Goal: Task Accomplishment & Management: Manage account settings

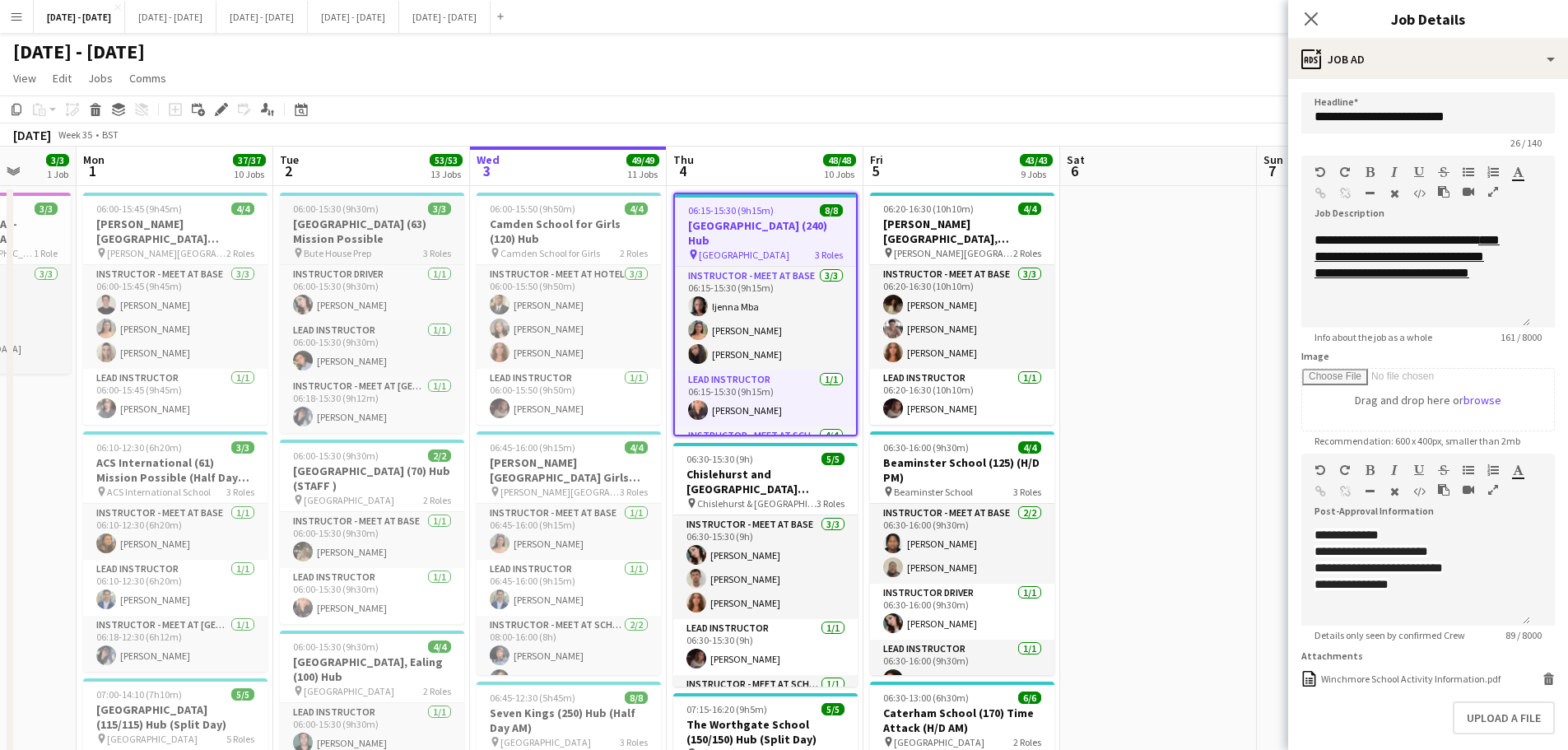
drag, startPoint x: 762, startPoint y: 485, endPoint x: 370, endPoint y: 199, distance: 485.2
click at [763, 485] on h3 "Chislehurst and [GEOGRAPHIC_DATA] (130/130) Hub (split day)" at bounding box center [765, 481] width 184 height 30
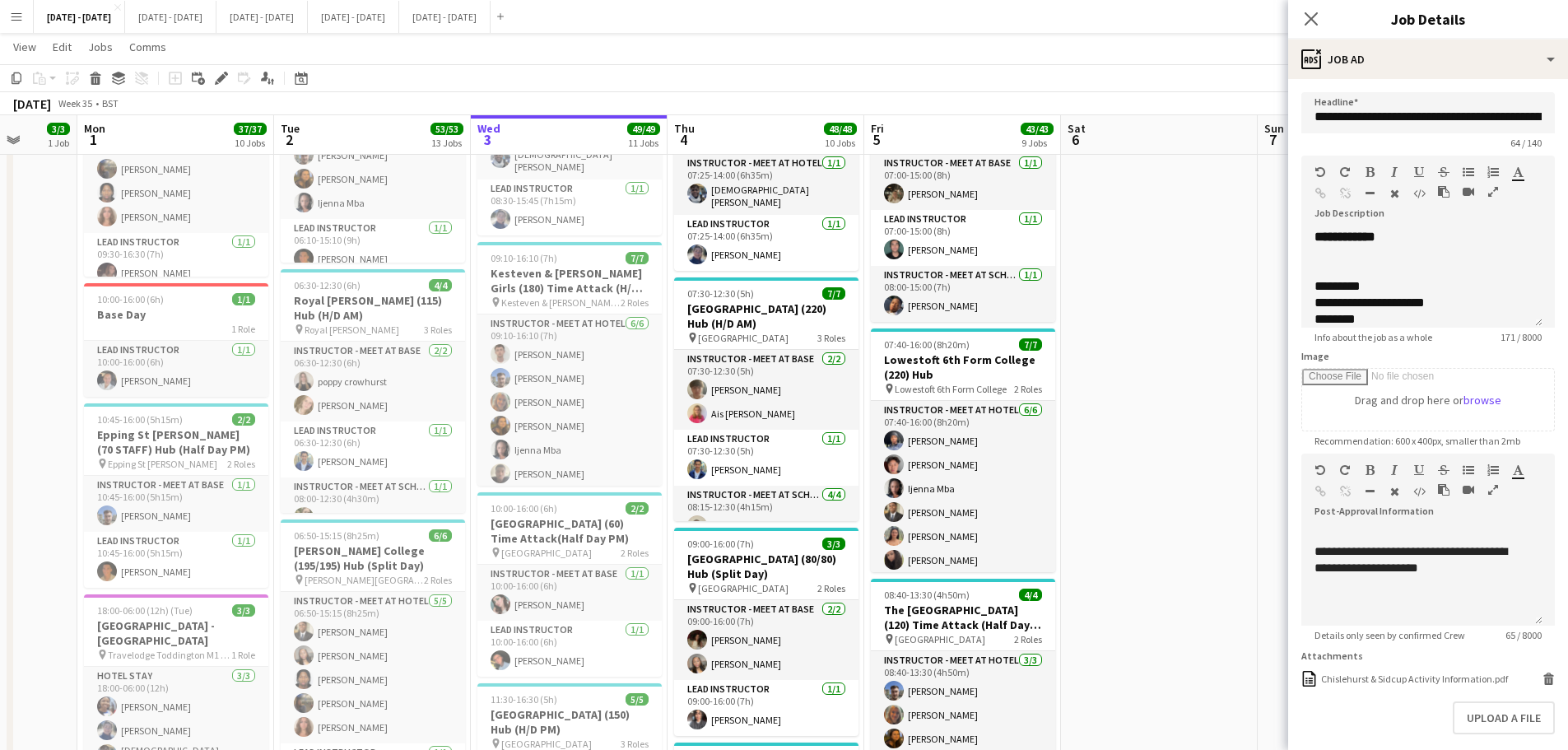
scroll to position [1070, 0]
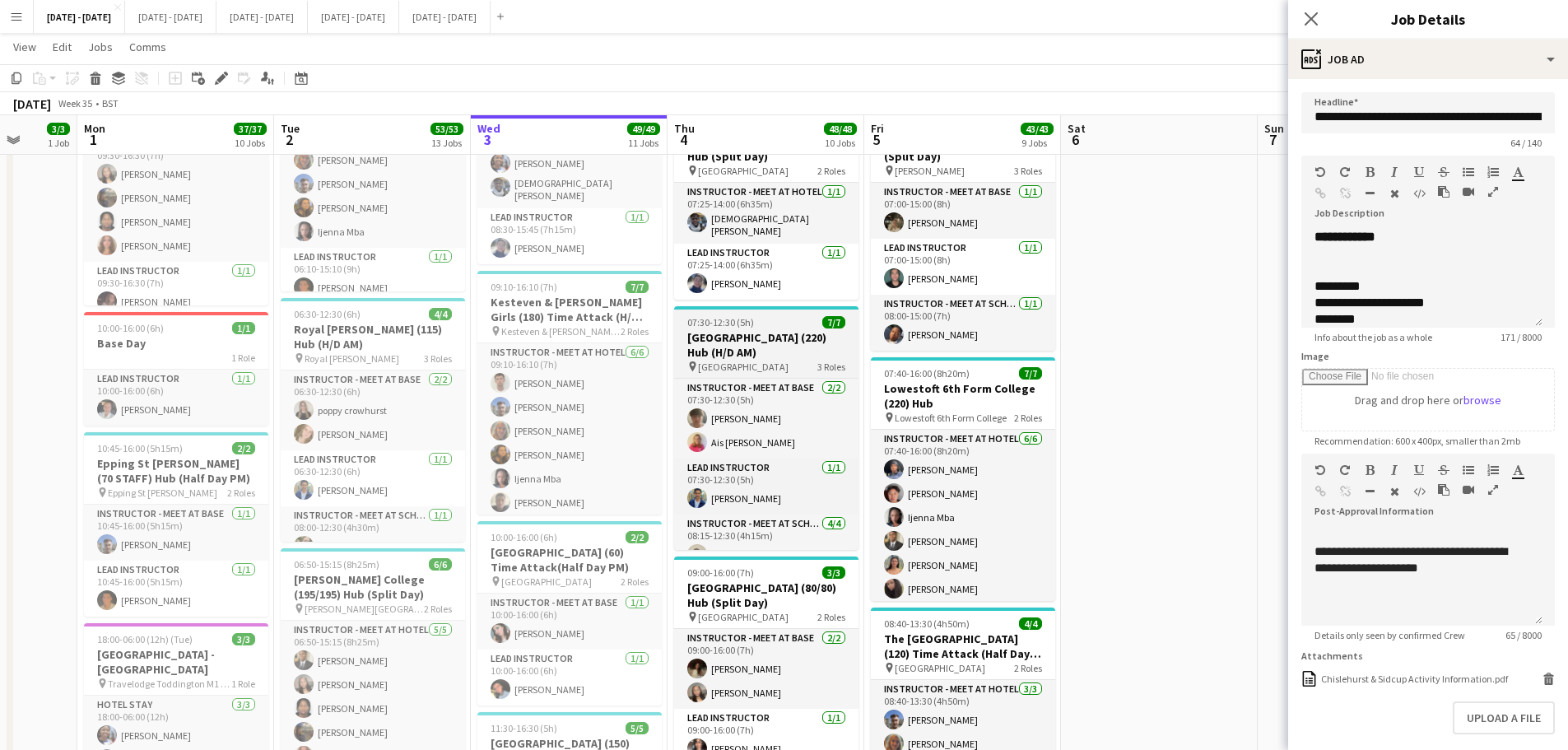
click at [789, 340] on h3 "[GEOGRAPHIC_DATA] (220) Hub (H/D AM)" at bounding box center [766, 345] width 184 height 30
type input "**********"
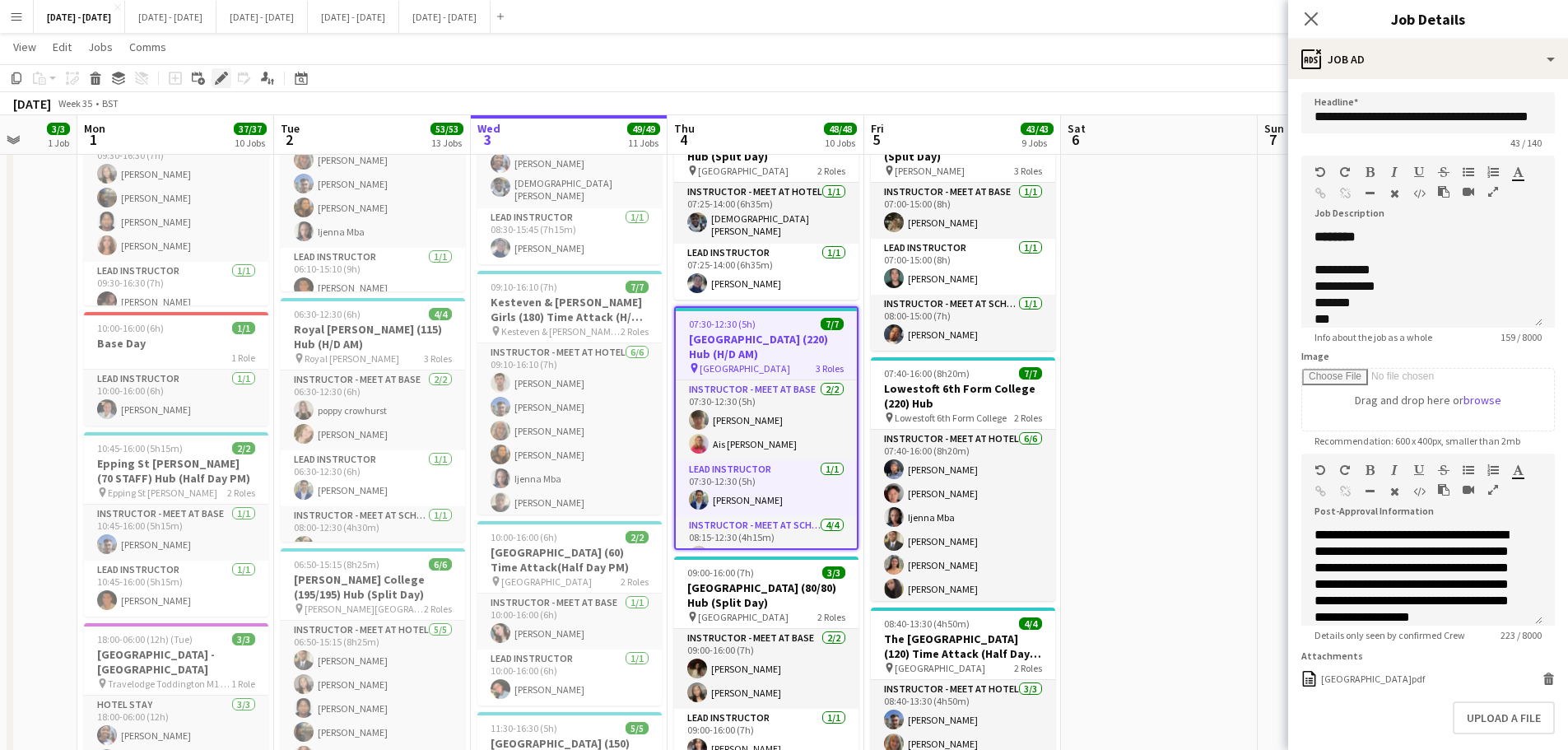
click at [220, 79] on icon at bounding box center [221, 79] width 9 height 9
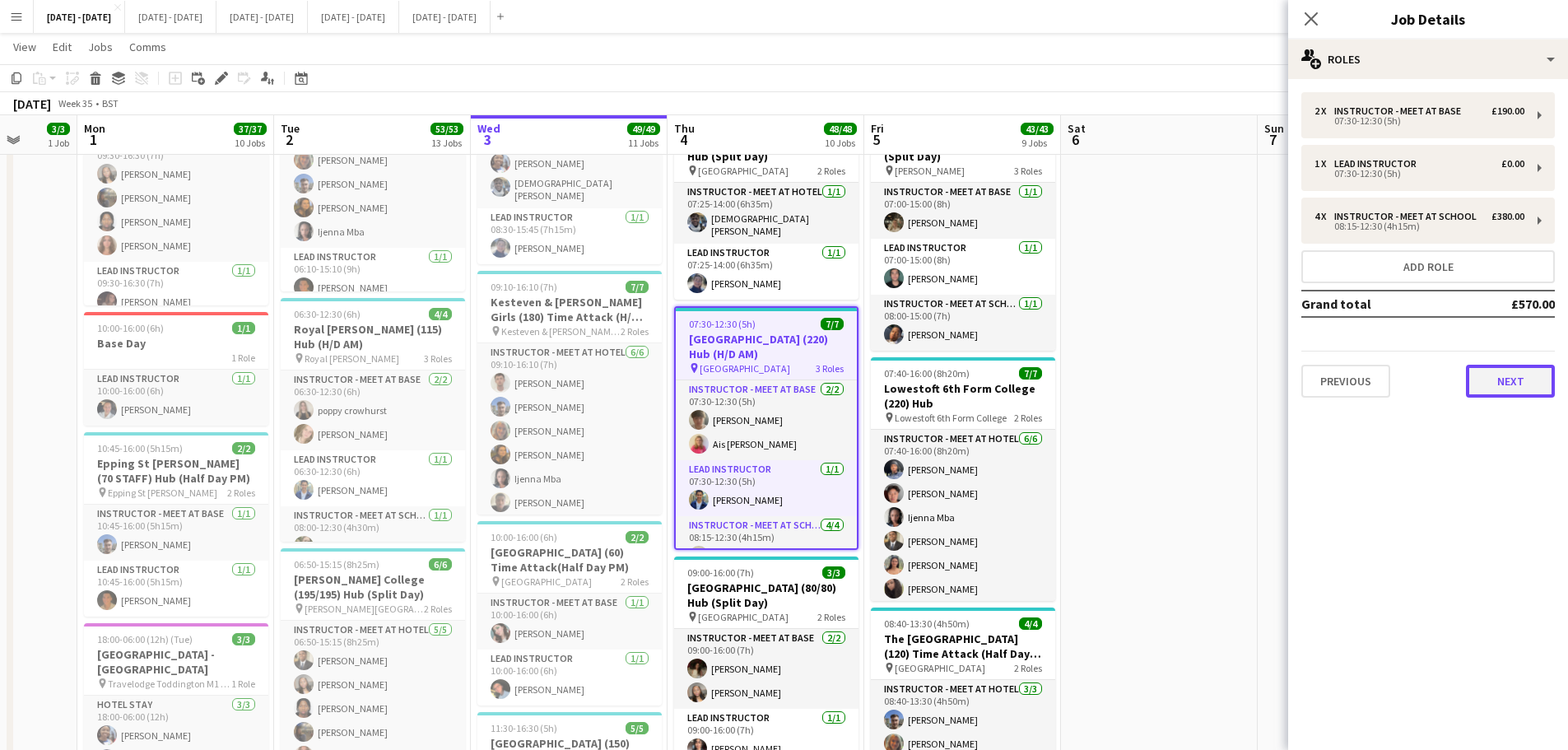
click at [1519, 382] on button "Next" at bounding box center [1509, 381] width 89 height 32
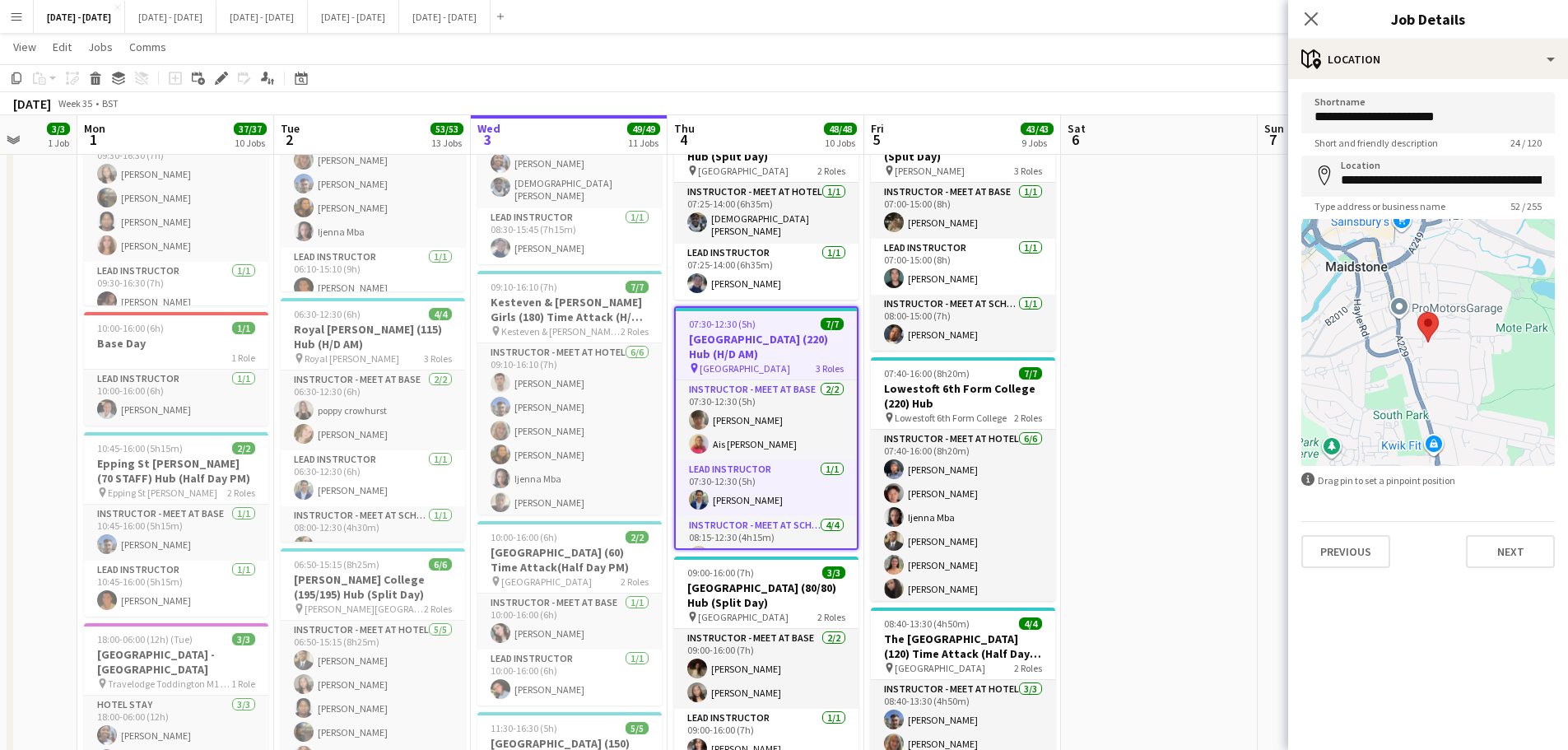
click at [1520, 522] on div "Previous Next" at bounding box center [1427, 544] width 254 height 47
click at [1521, 534] on div "Previous Next" at bounding box center [1427, 544] width 254 height 47
click at [1519, 565] on button "Next" at bounding box center [1509, 551] width 89 height 32
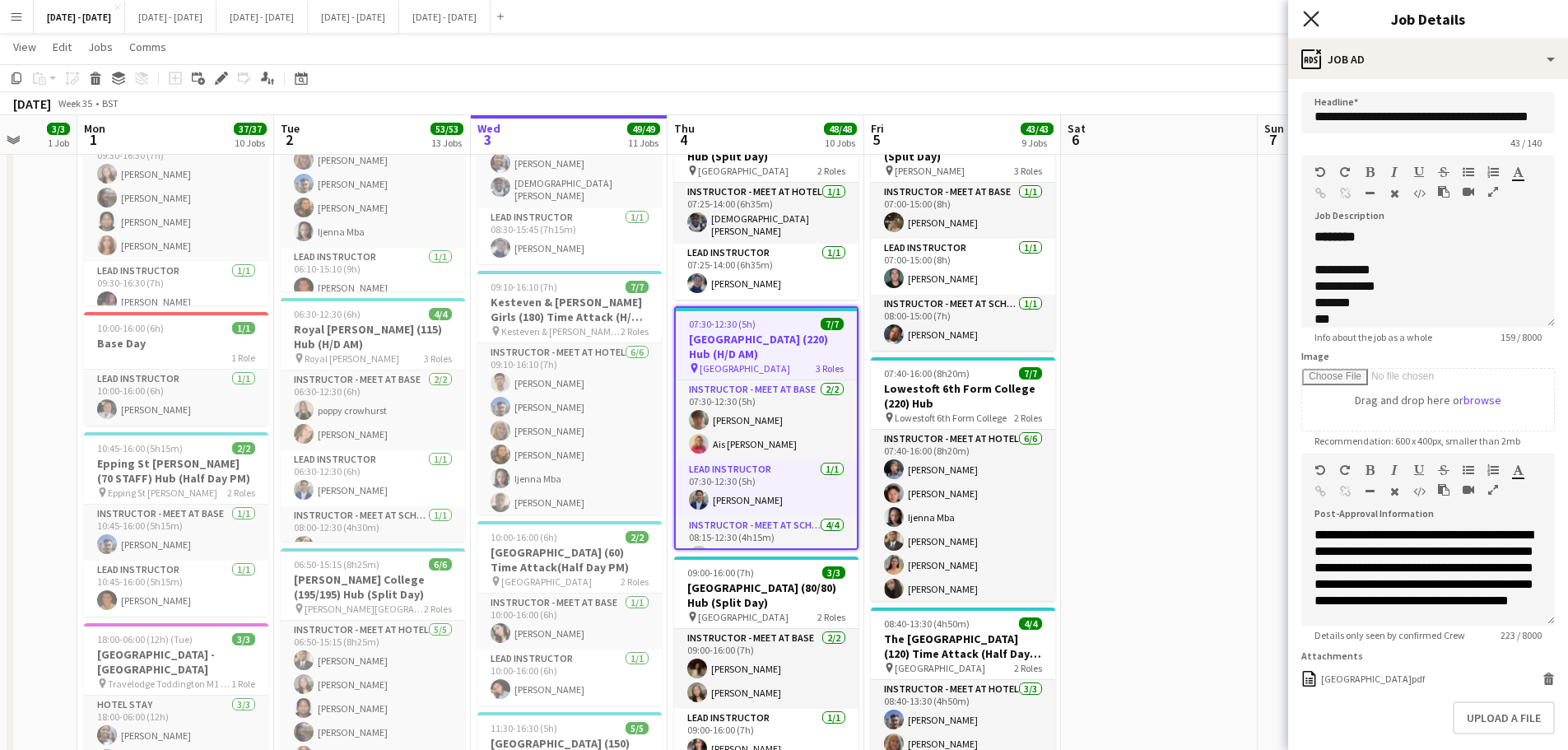
click at [1314, 16] on icon at bounding box center [1310, 18] width 15 height 15
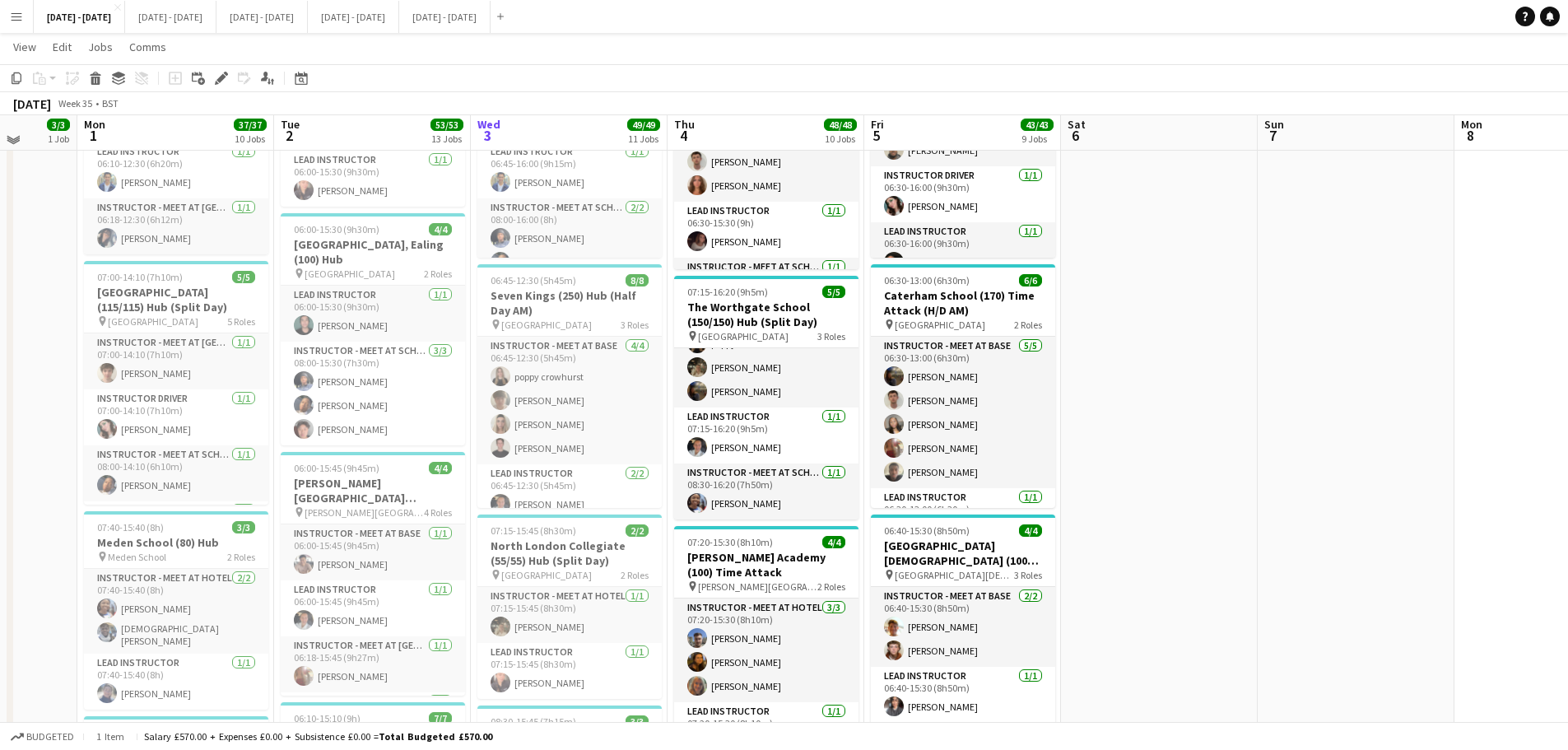
scroll to position [412, 0]
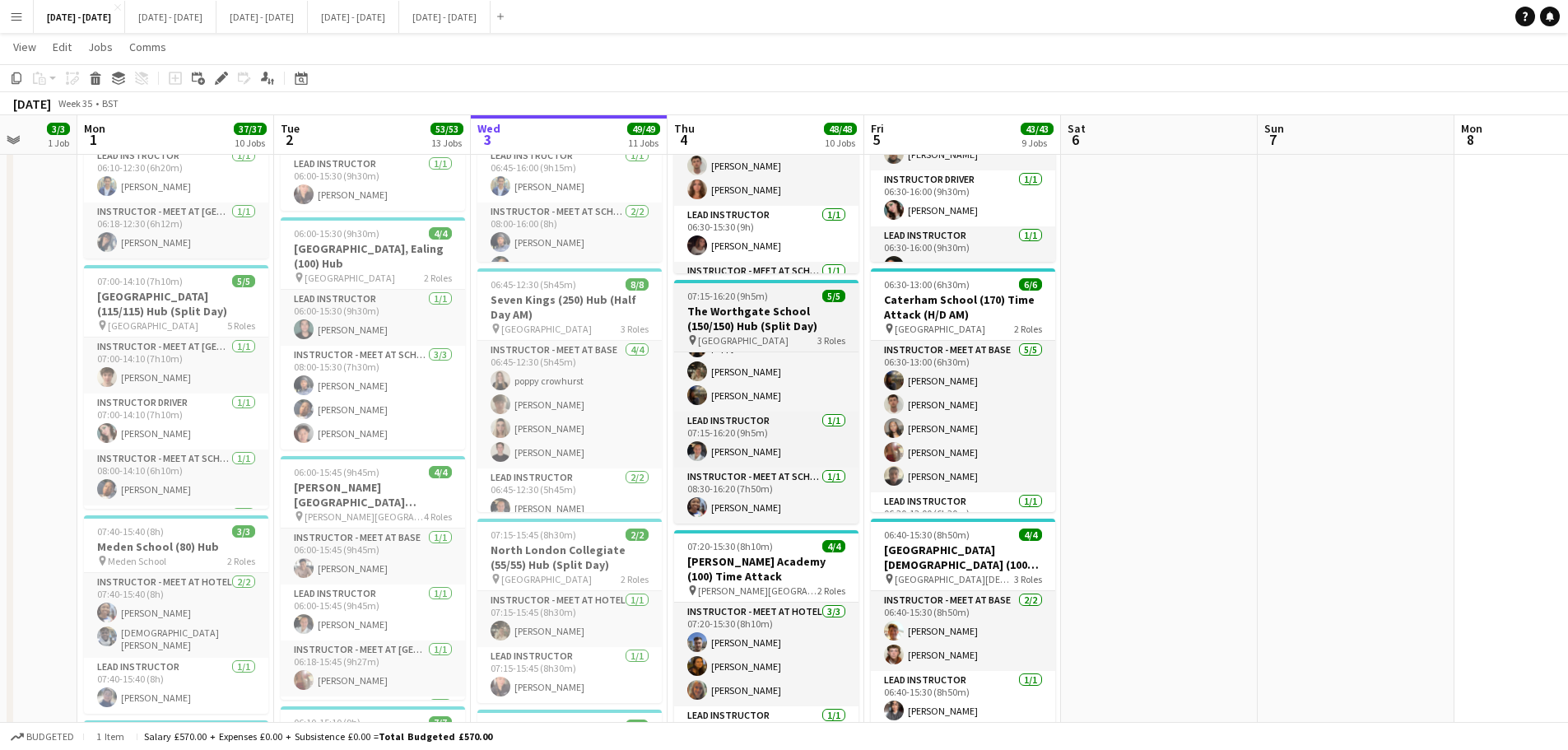
click at [738, 312] on h3 "The Worthgate School (150/150) Hub (Split Day)" at bounding box center [766, 319] width 184 height 30
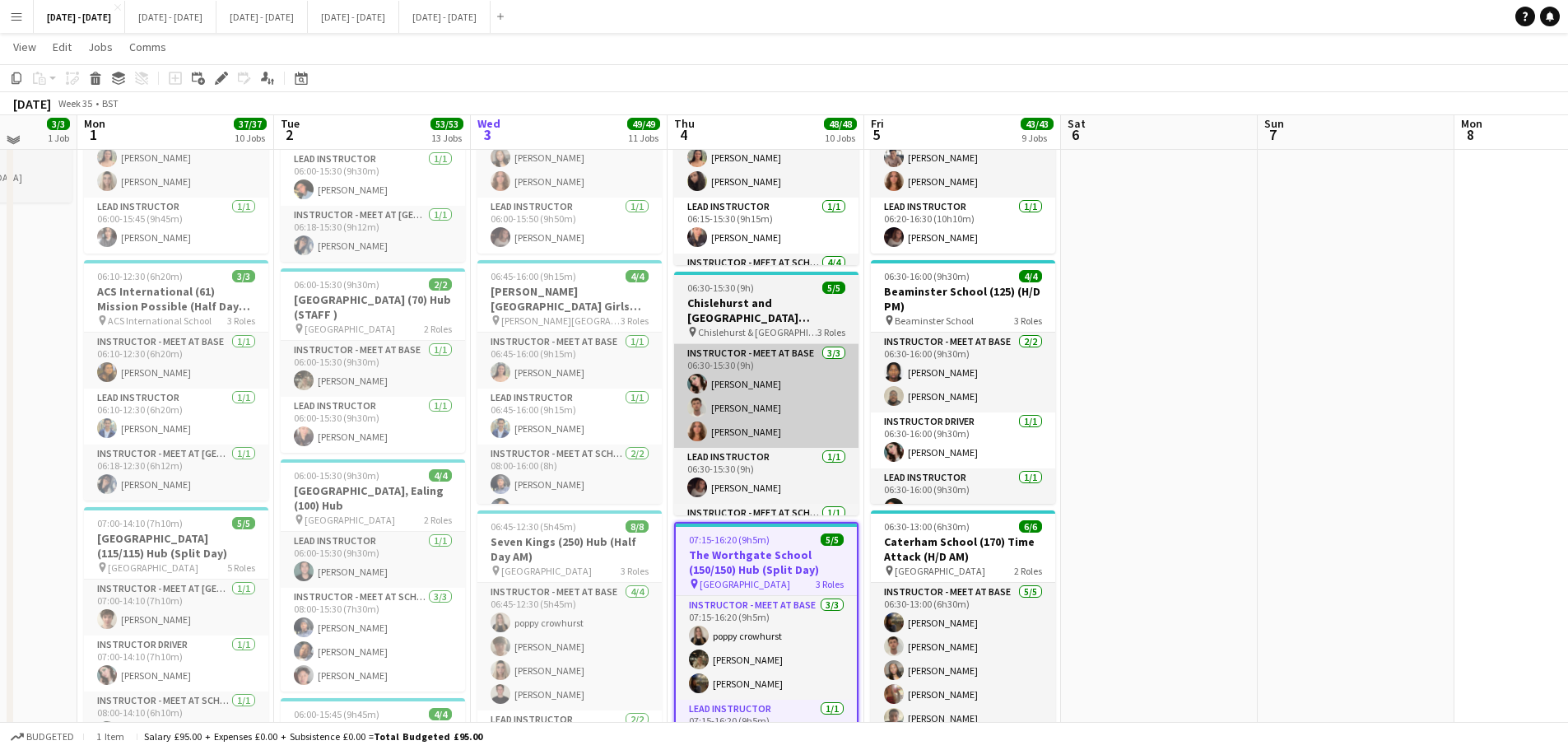
scroll to position [164, 0]
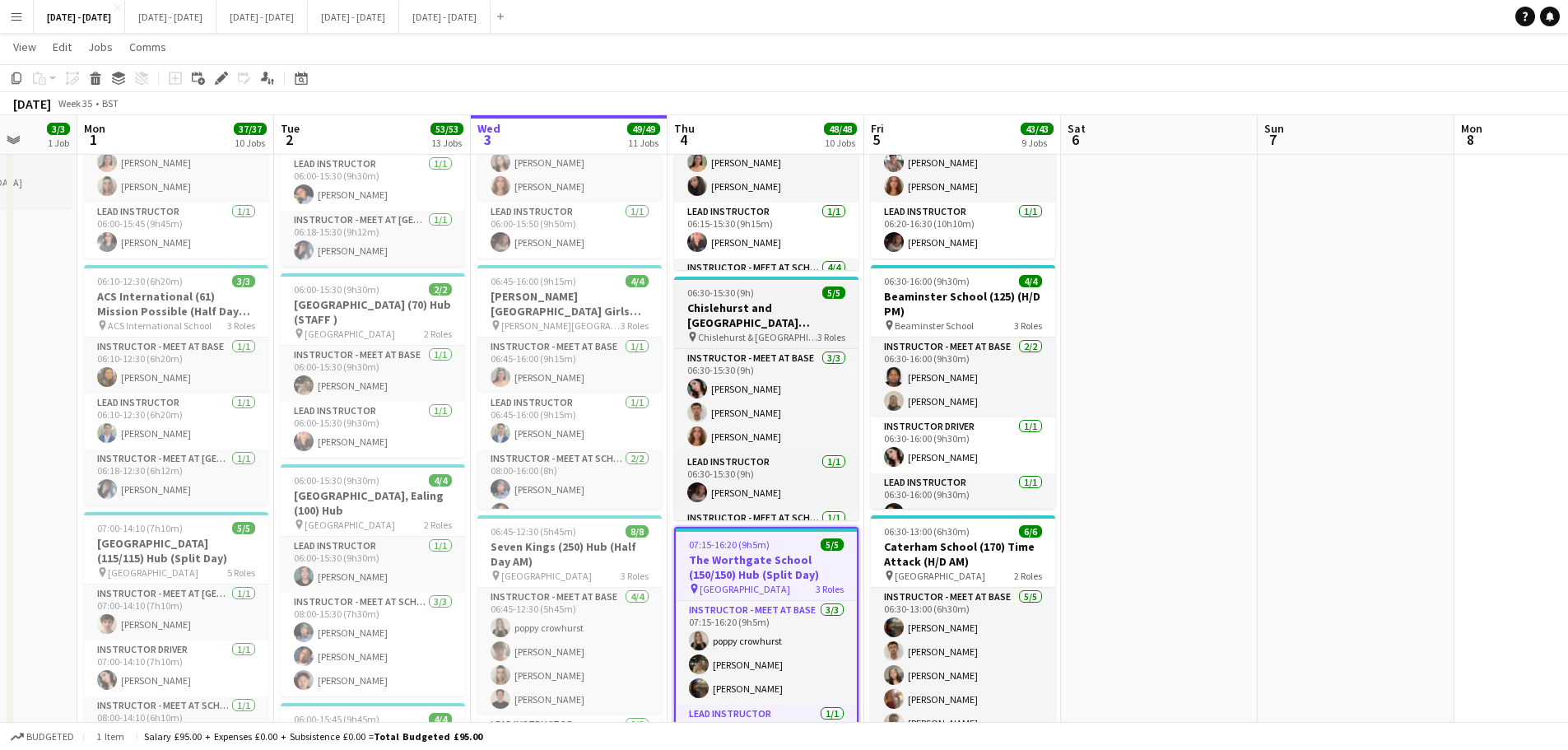
click at [774, 310] on h3 "Chislehurst and [GEOGRAPHIC_DATA] (130/130) Hub (split day)" at bounding box center [766, 315] width 184 height 30
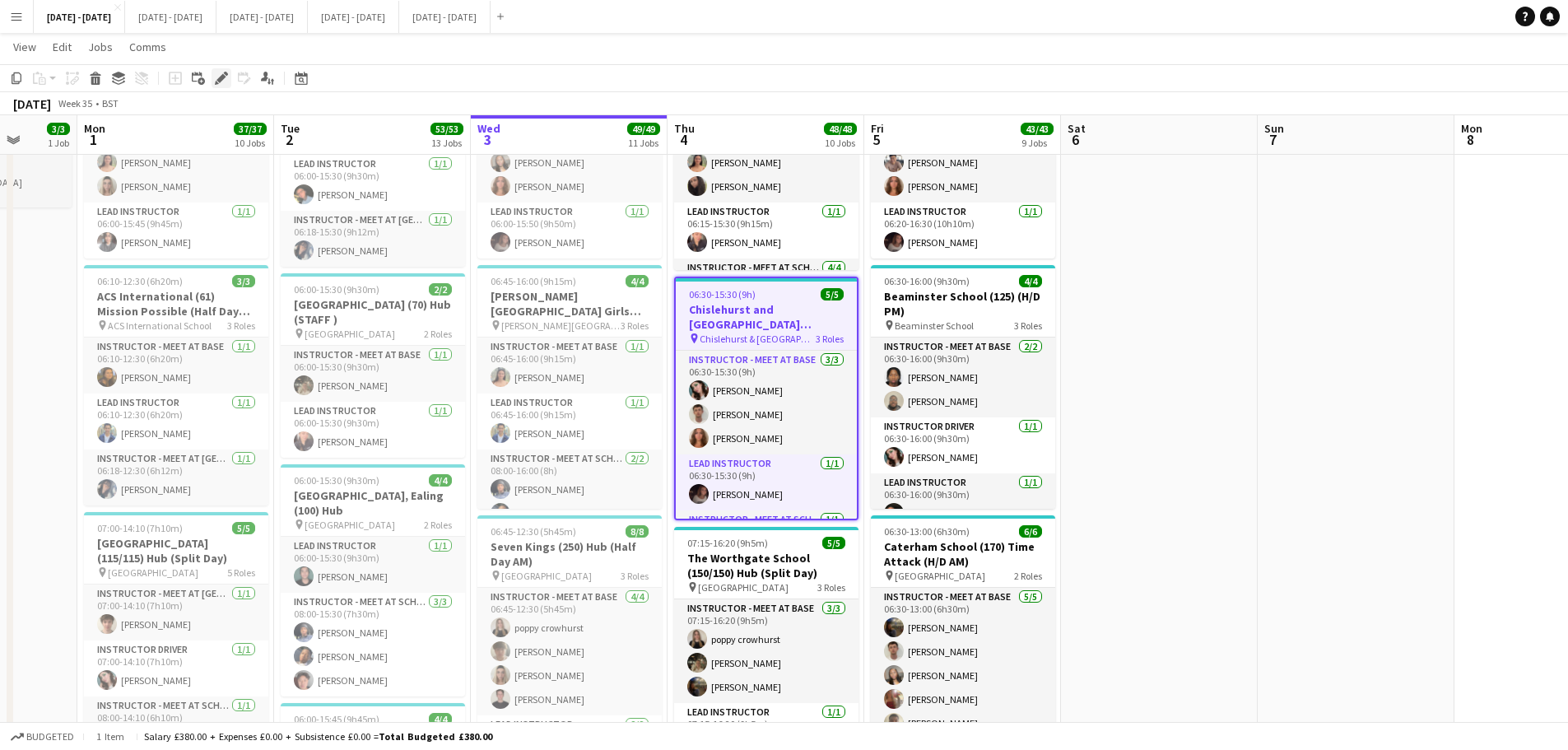
click at [217, 73] on icon "Edit" at bounding box center [221, 78] width 14 height 14
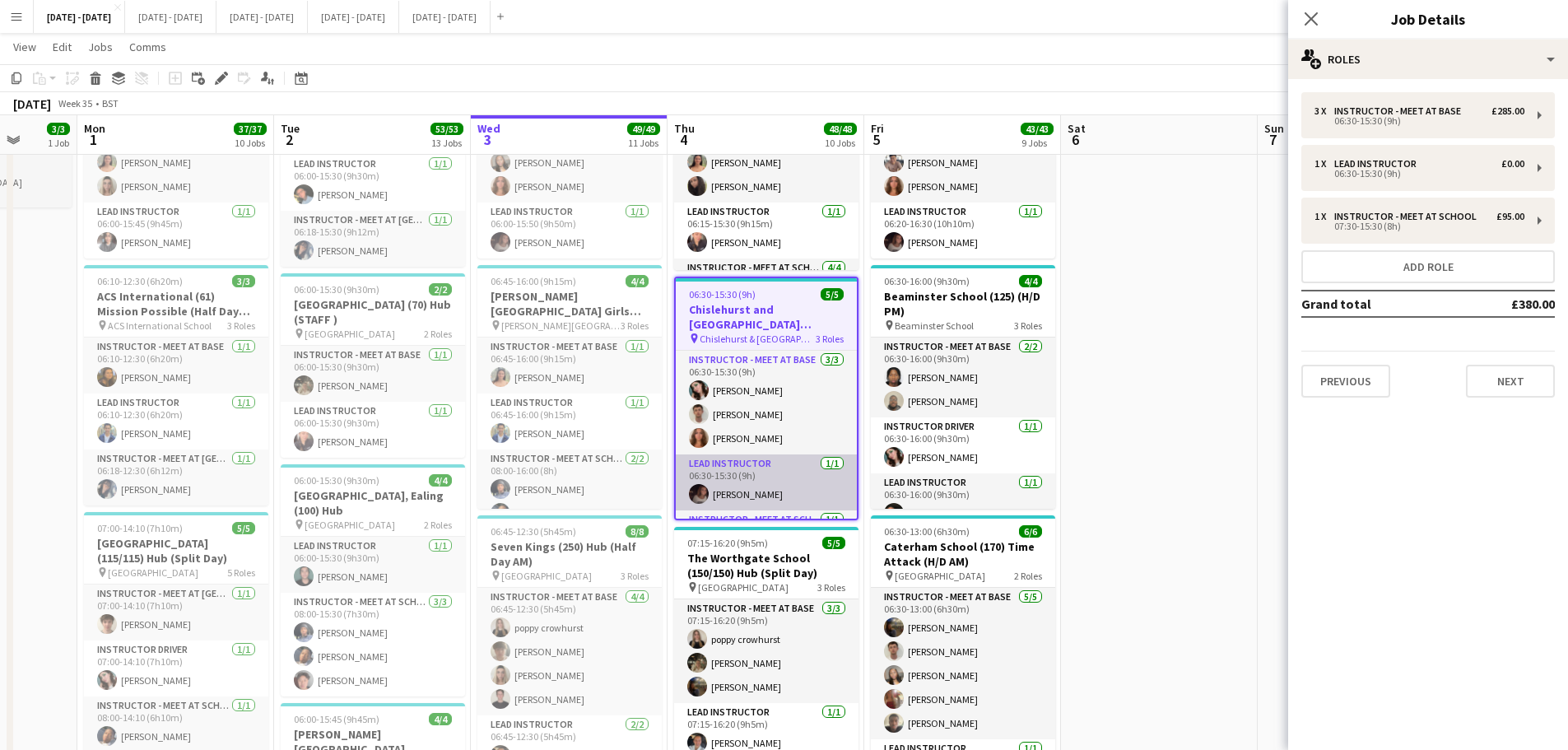
scroll to position [48, 0]
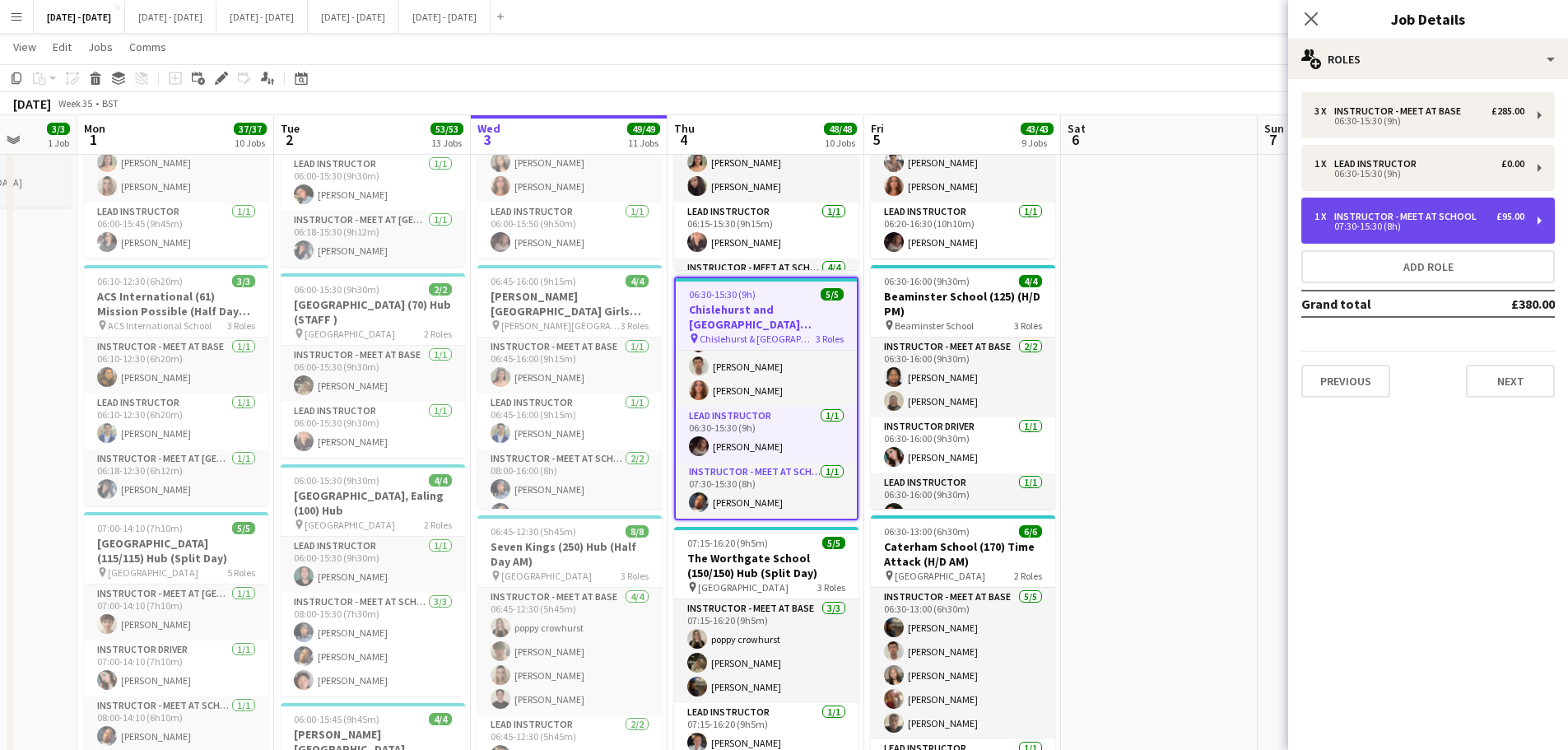
click at [1508, 213] on div "£95.00" at bounding box center [1509, 216] width 28 height 12
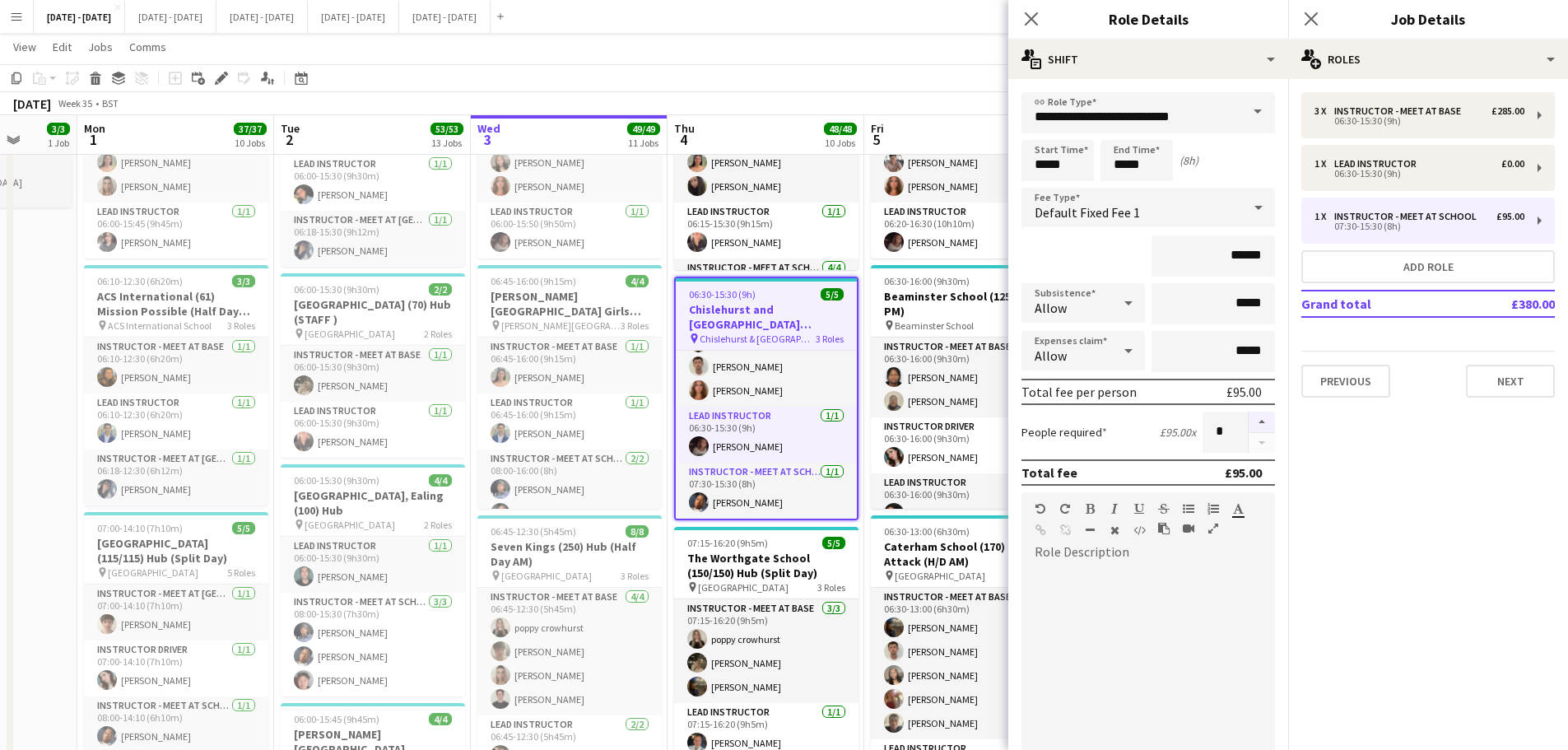
click at [1250, 419] on button "button" at bounding box center [1261, 422] width 26 height 22
type input "*"
click at [747, 379] on app-card-role "Instructor - Meet at Base [DATE] 06:30-15:30 (9h) [PERSON_NAME] [PERSON_NAME] […" at bounding box center [767, 355] width 181 height 104
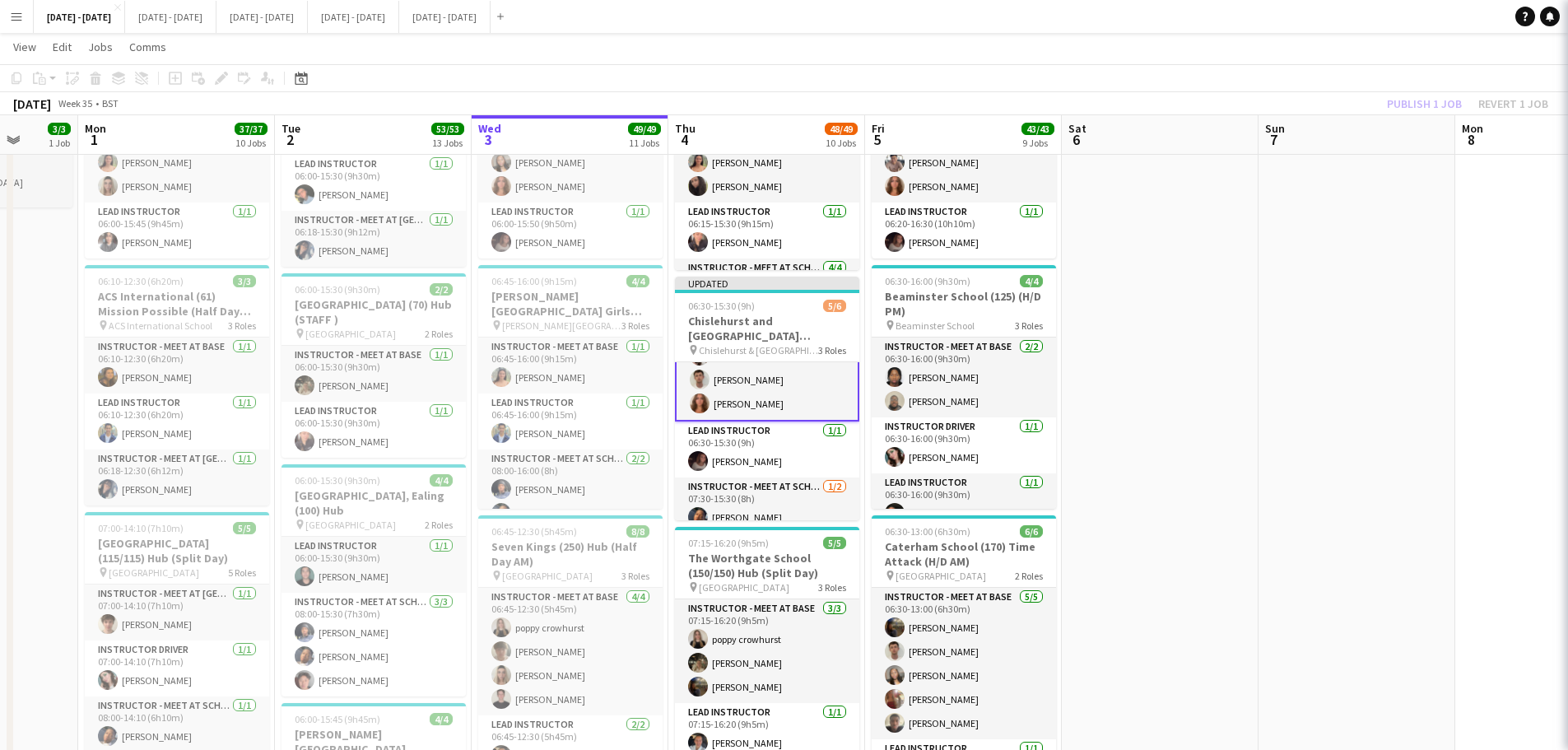
scroll to position [50, 0]
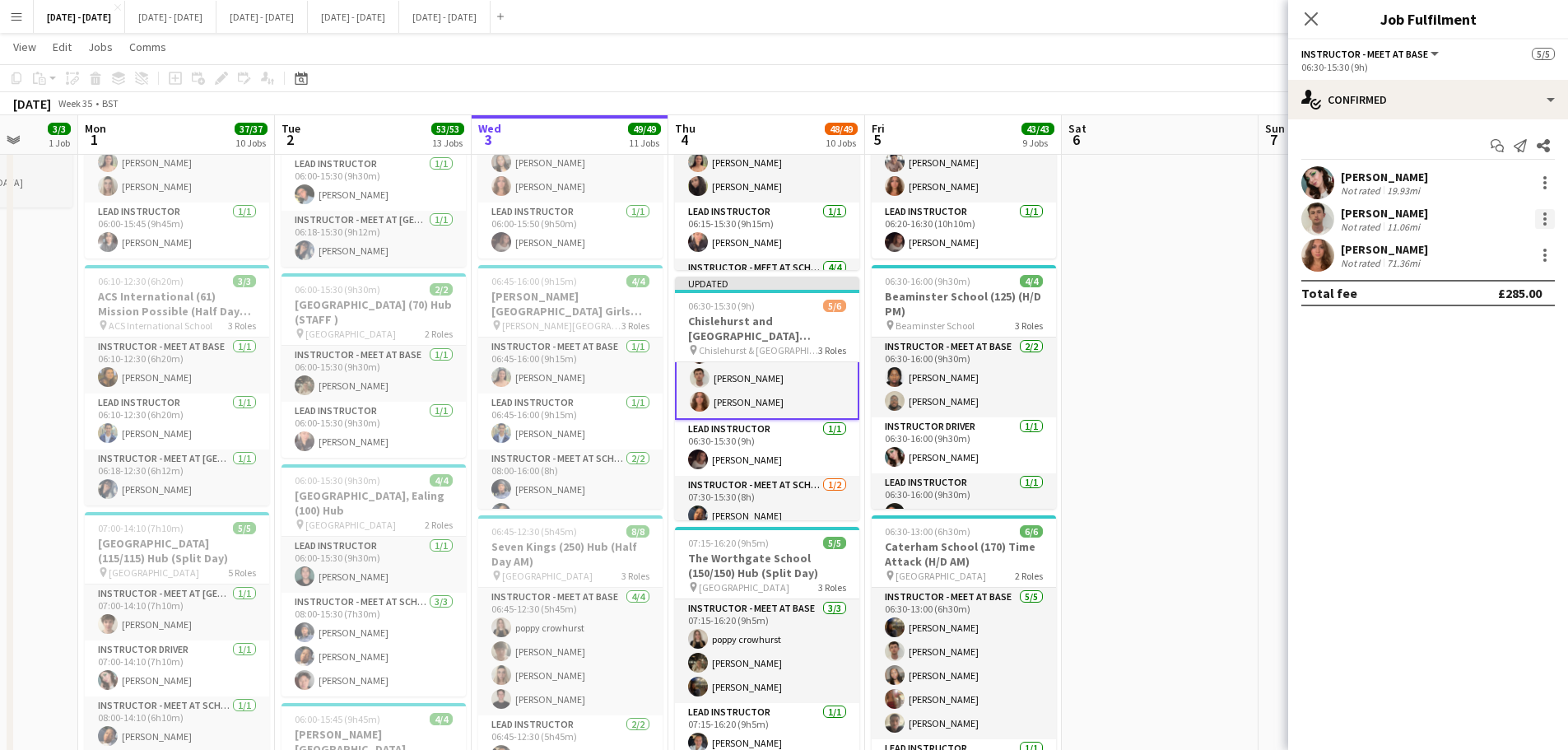
click at [1544, 218] on div at bounding box center [1545, 219] width 4 height 4
click at [1502, 283] on span "Switch crew" at bounding box center [1474, 289] width 70 height 14
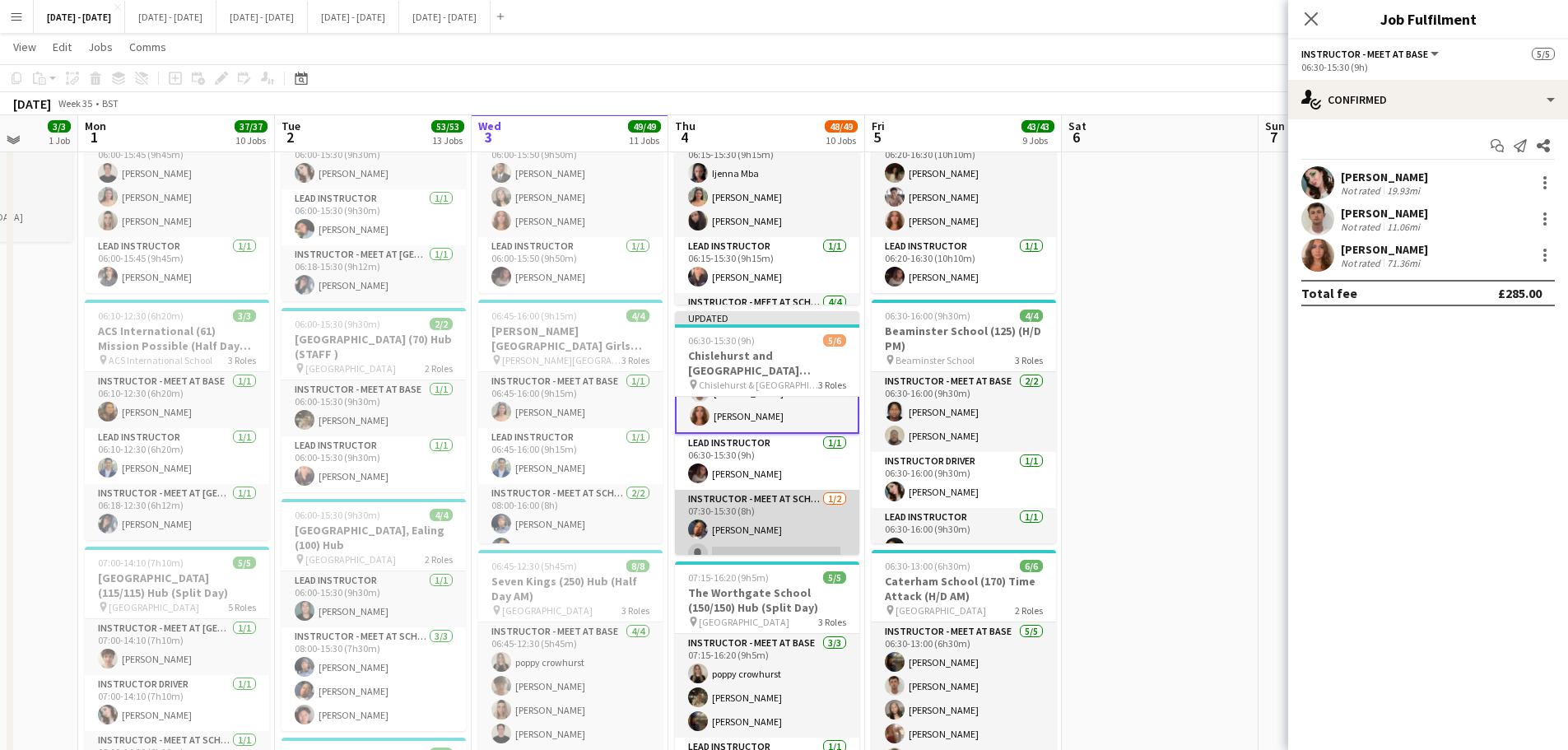
scroll to position [85, 0]
click at [772, 524] on app-card-role "Instructor - Meet at School [DATE] 07:30-15:30 (8h) [PERSON_NAME] single-neutra…" at bounding box center [767, 514] width 184 height 79
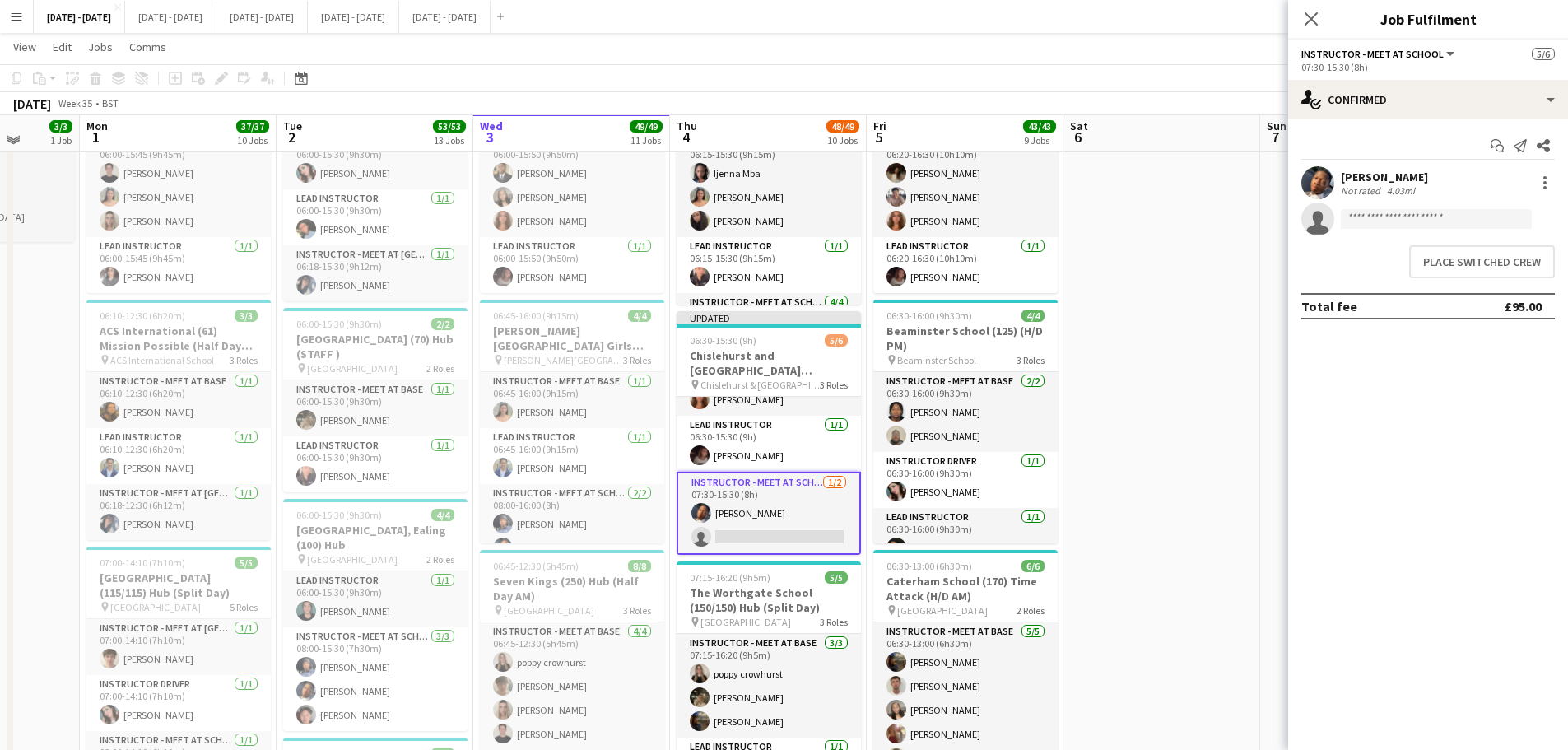
scroll to position [83, 0]
click at [1458, 261] on button "Place switched crew" at bounding box center [1481, 262] width 145 height 32
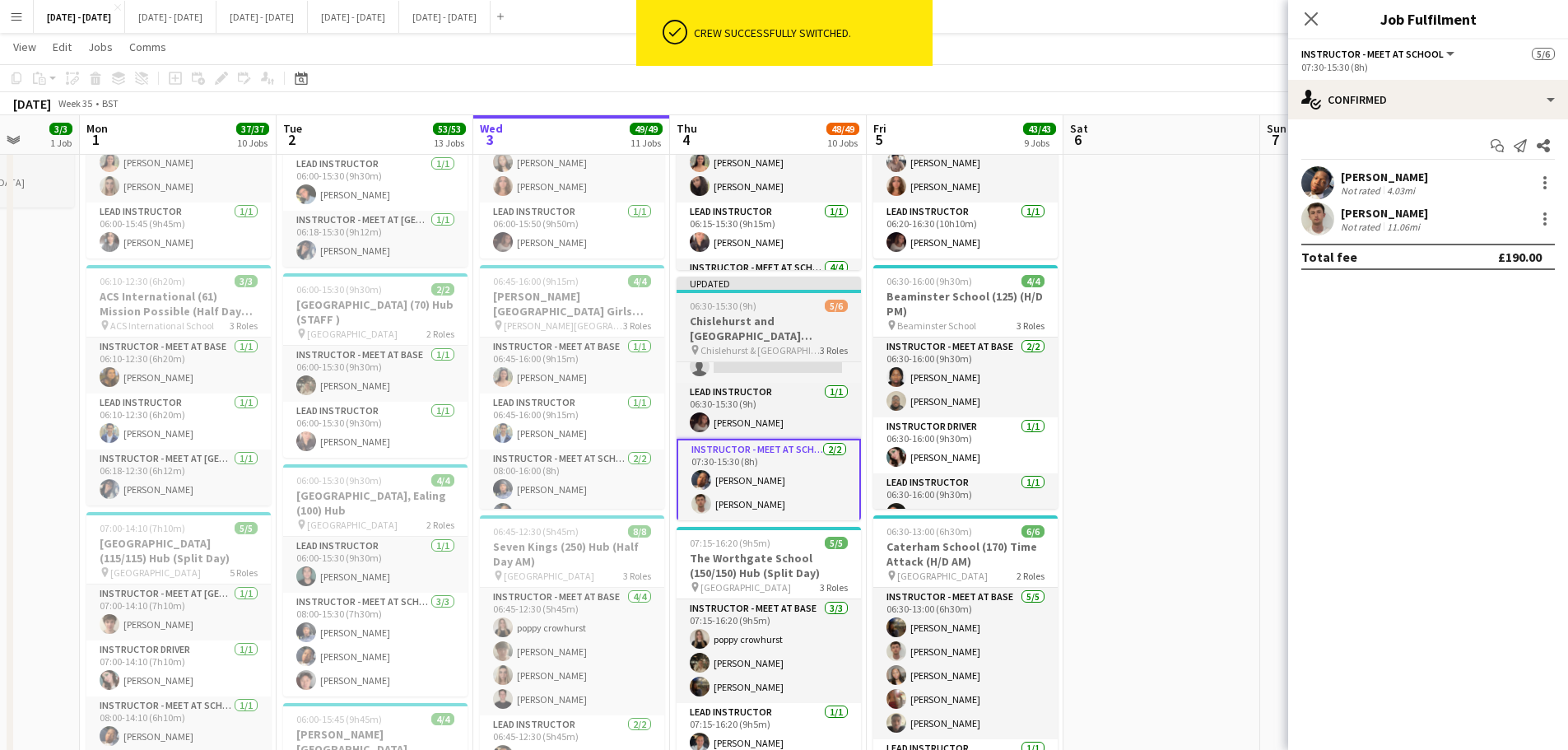
click at [727, 320] on h3 "Chislehurst and [GEOGRAPHIC_DATA] (130/130) Hub (split day)" at bounding box center [769, 329] width 184 height 30
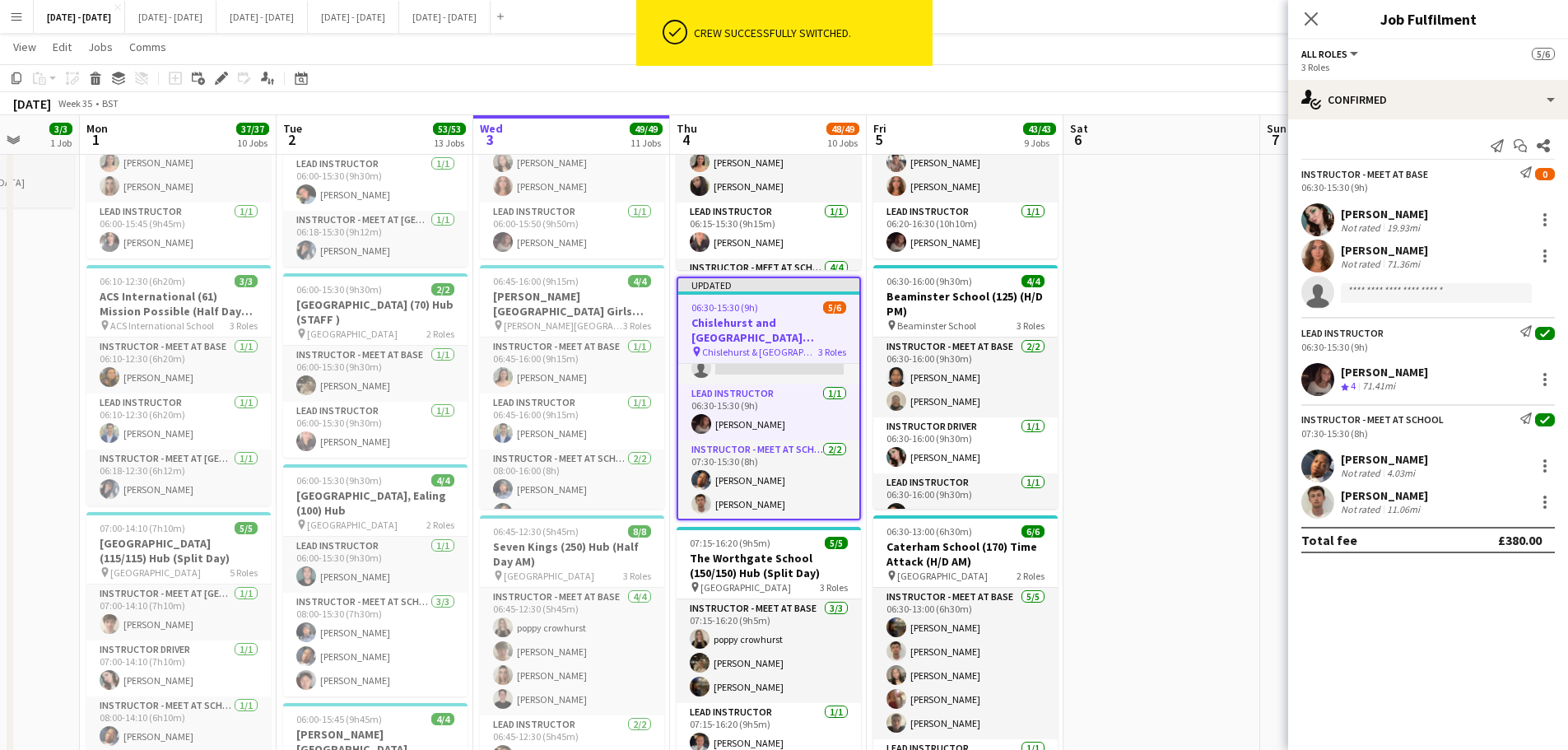
scroll to position [0, 508]
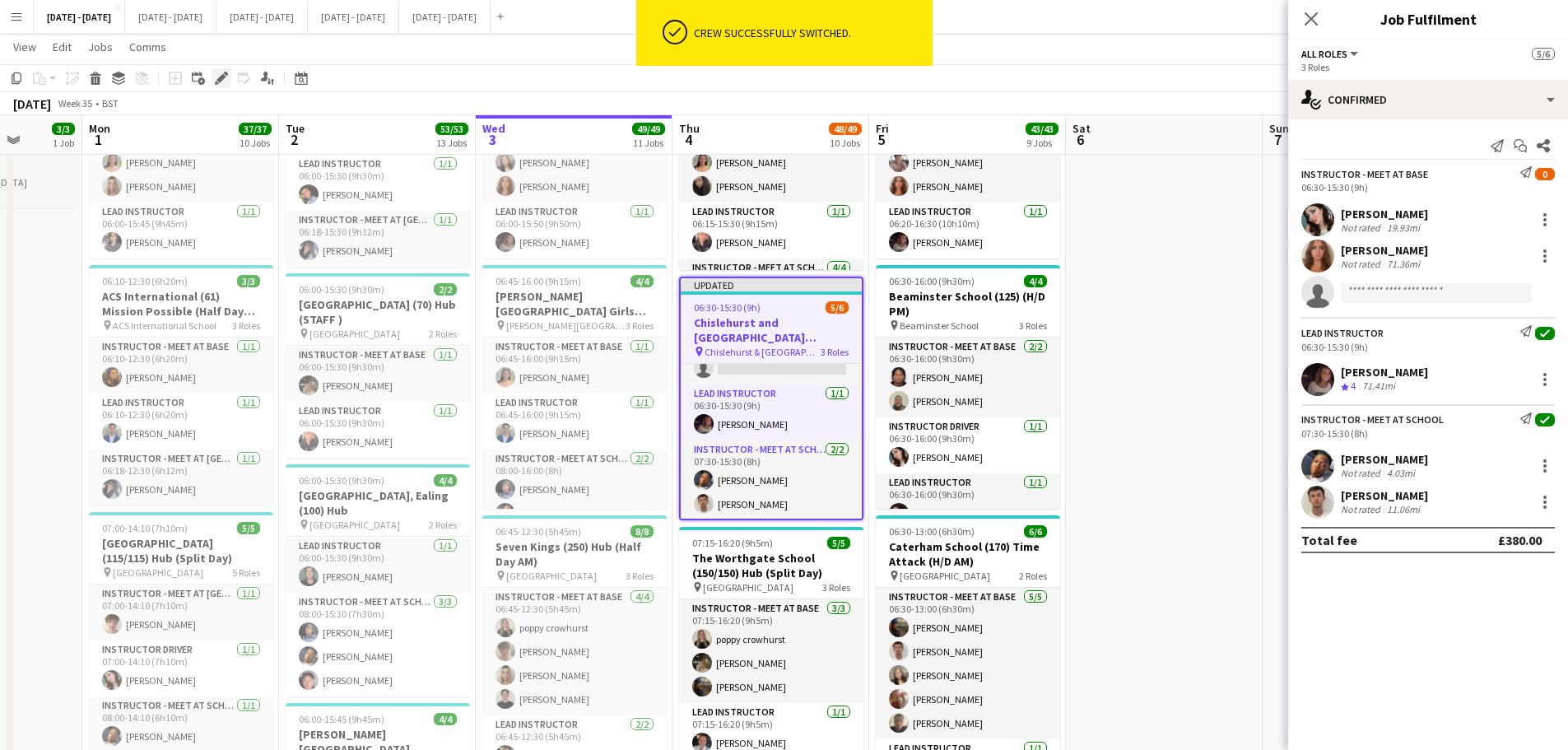
click at [225, 82] on icon "Edit" at bounding box center [221, 78] width 14 height 14
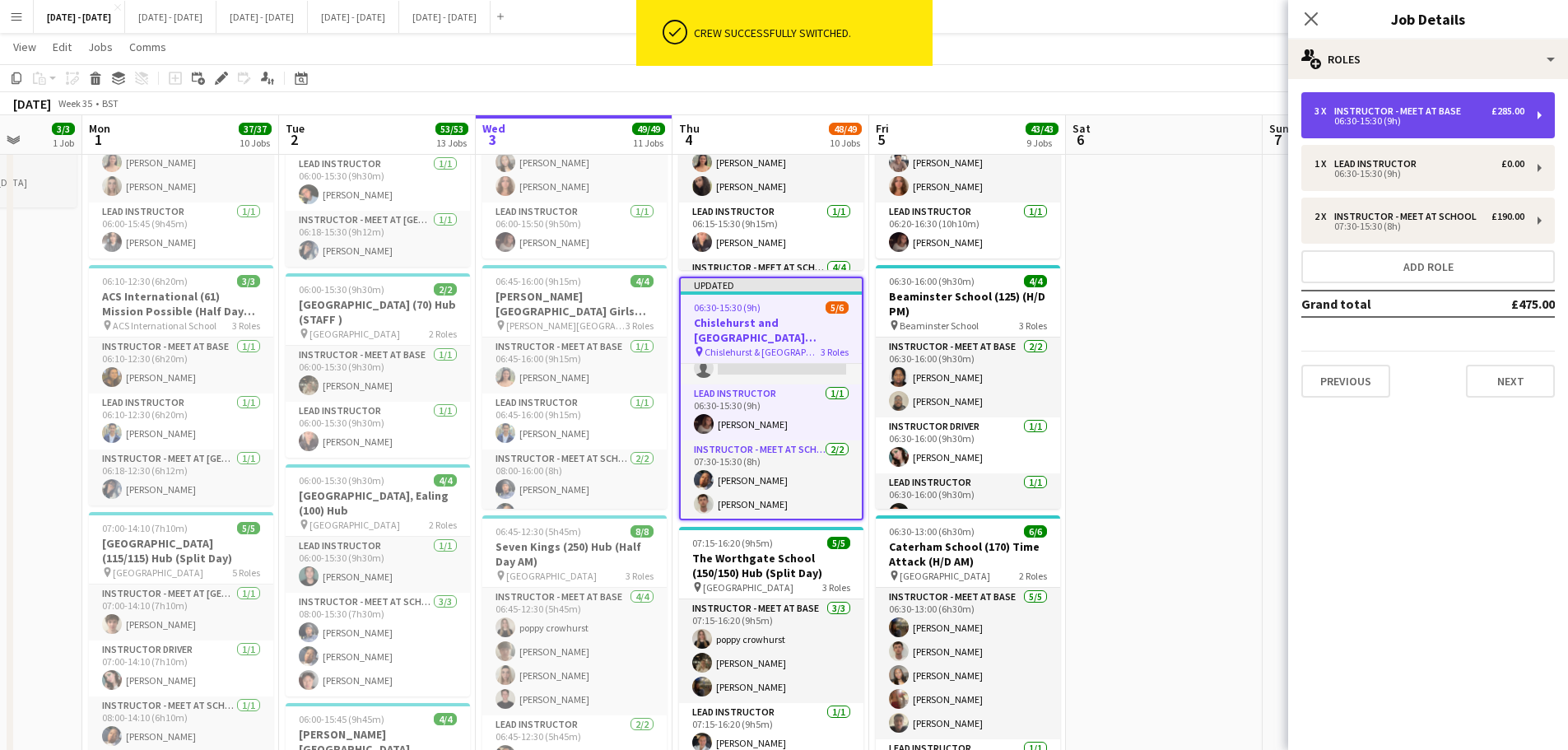
click at [1419, 125] on div "06:30-15:30 (9h)" at bounding box center [1419, 121] width 210 height 8
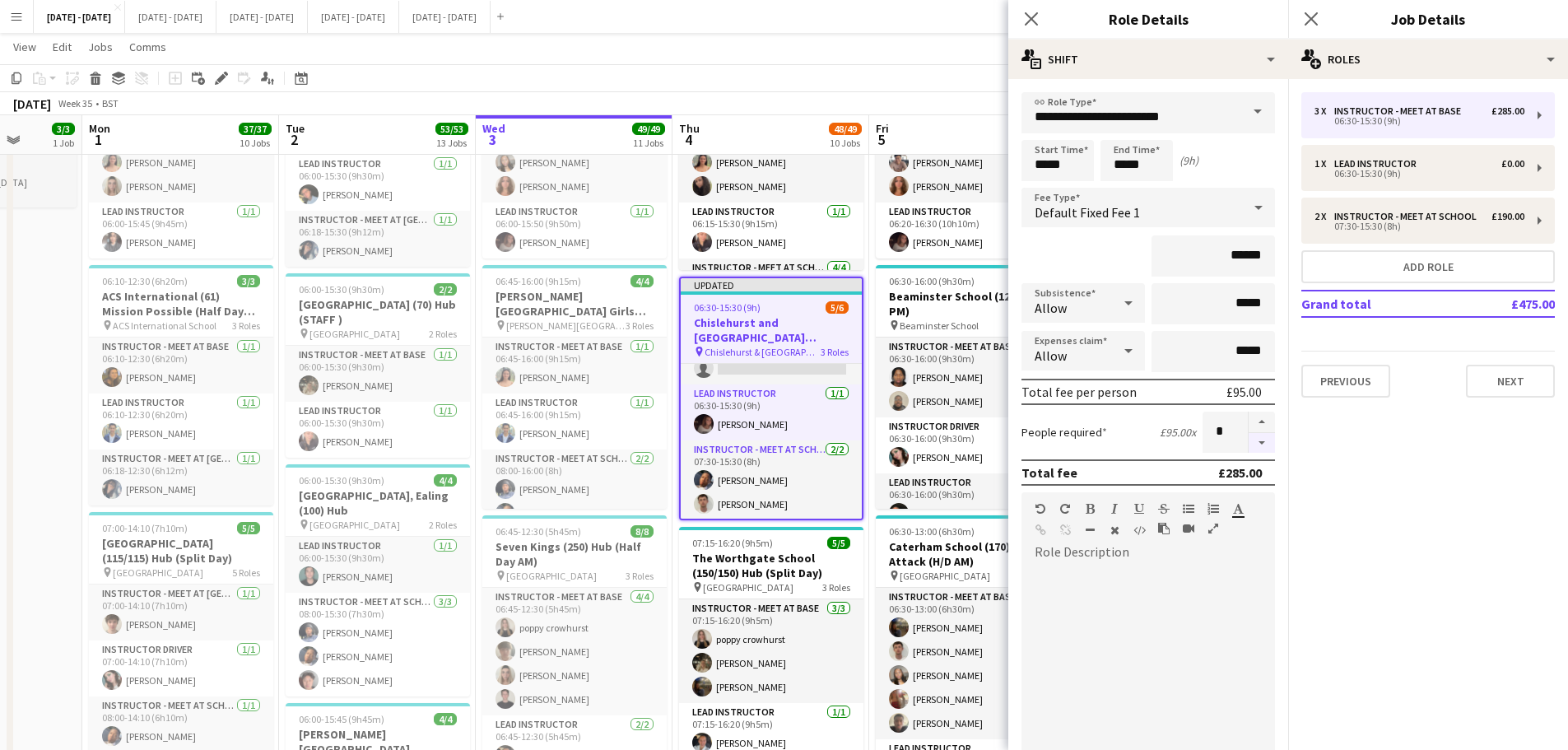
click at [1250, 445] on button "button" at bounding box center [1261, 443] width 26 height 21
type input "*"
click at [1027, 24] on icon "Close pop-in" at bounding box center [1030, 18] width 15 height 15
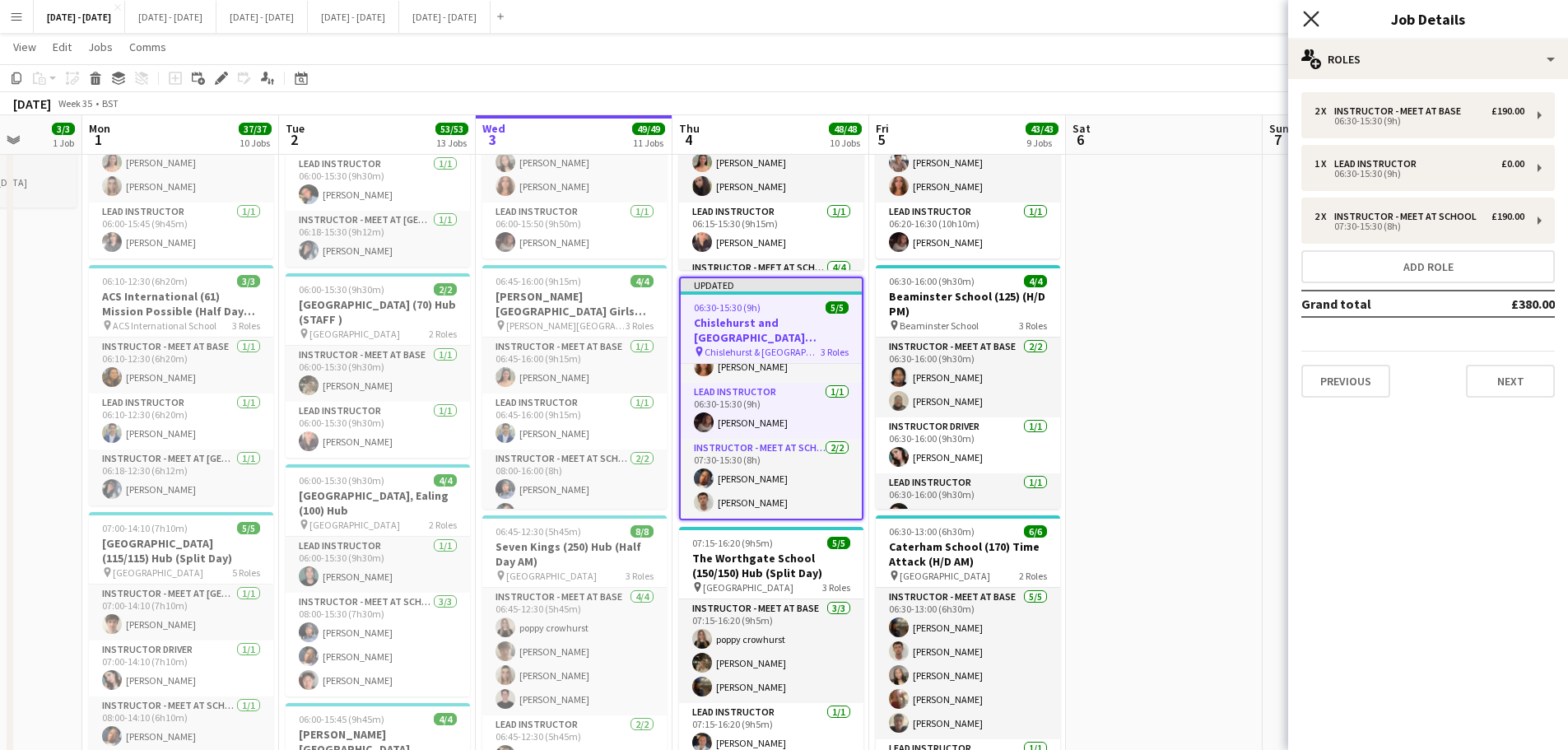
click at [1312, 14] on icon "Close pop-in" at bounding box center [1310, 18] width 15 height 15
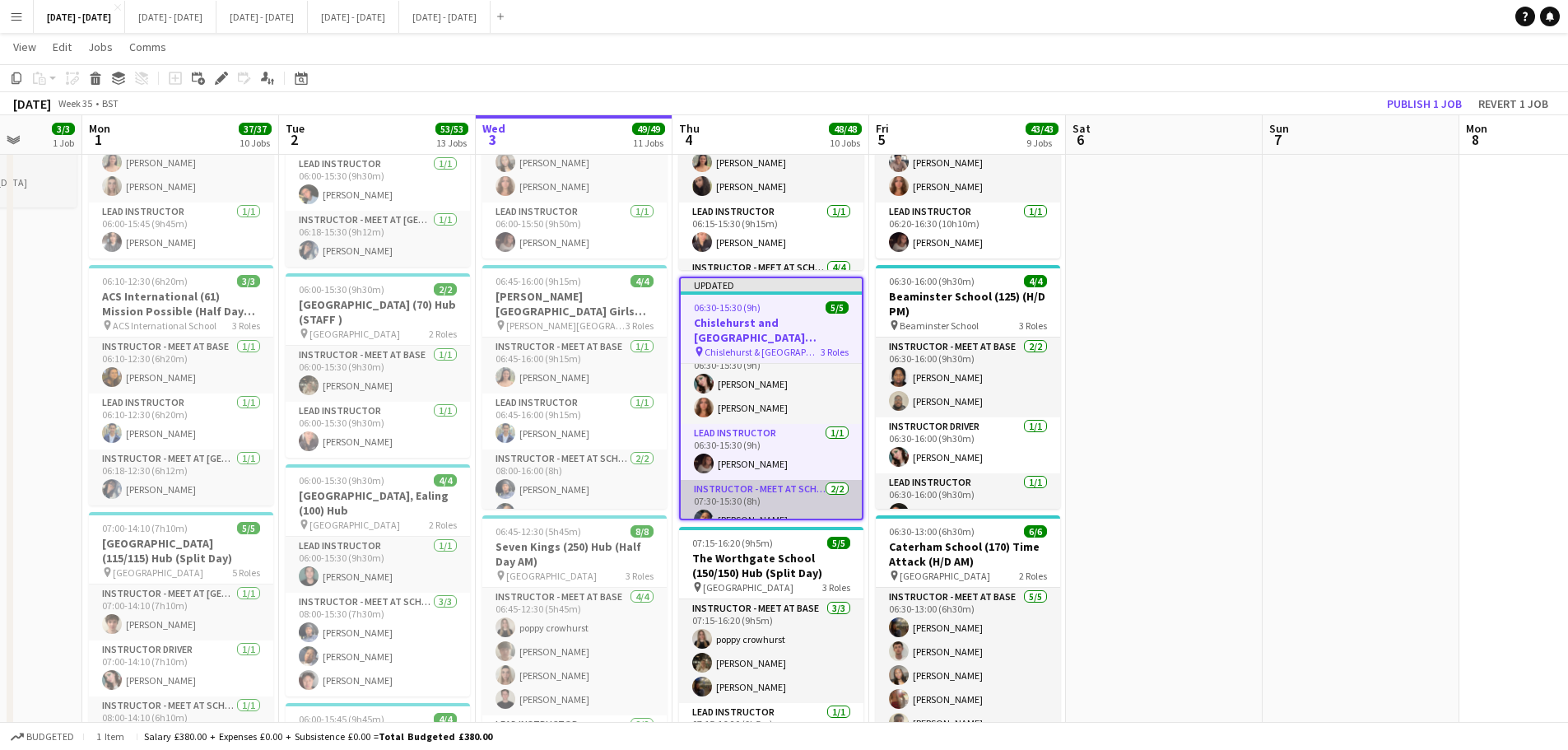
scroll to position [0, 0]
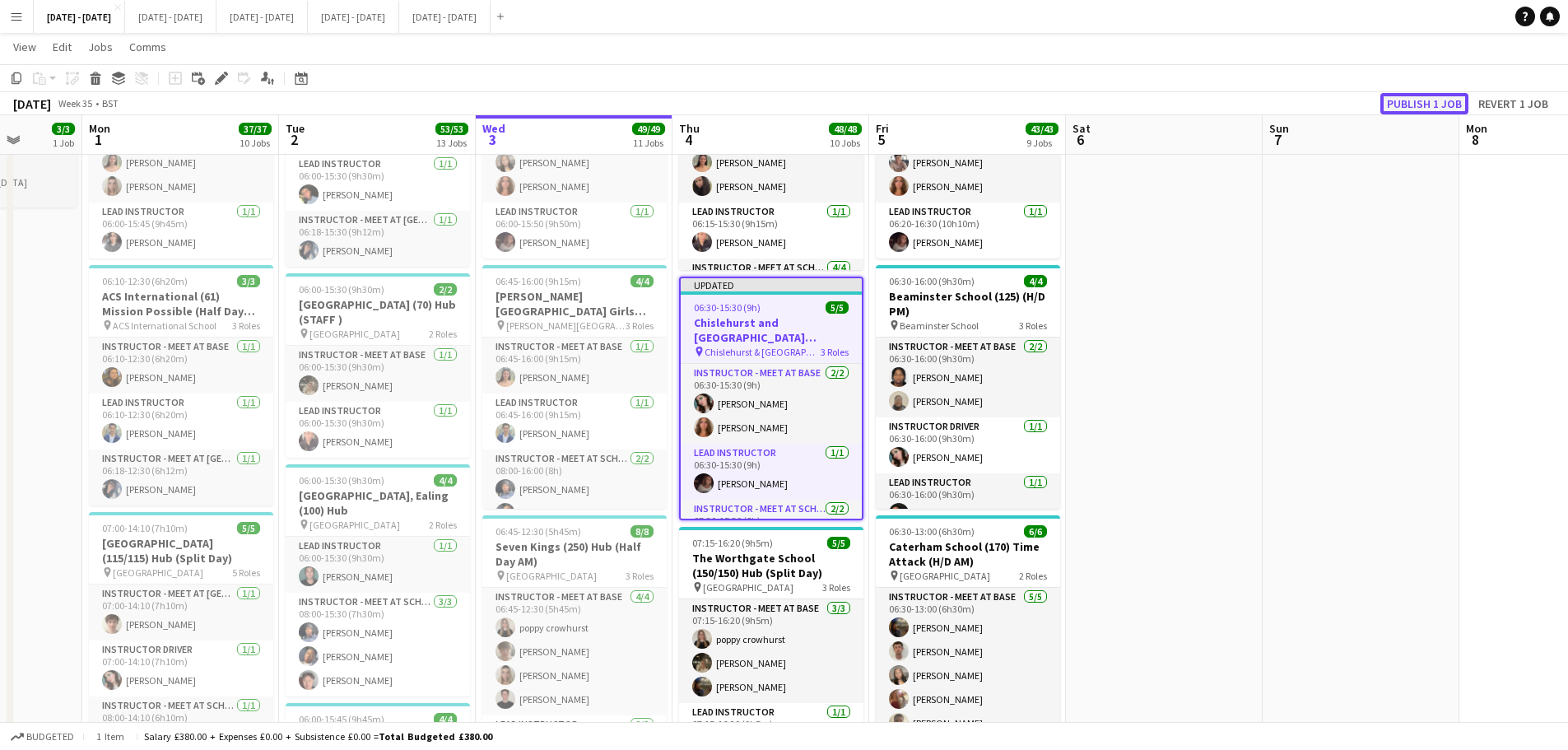
click at [1450, 106] on button "Publish 1 job" at bounding box center [1425, 104] width 88 height 22
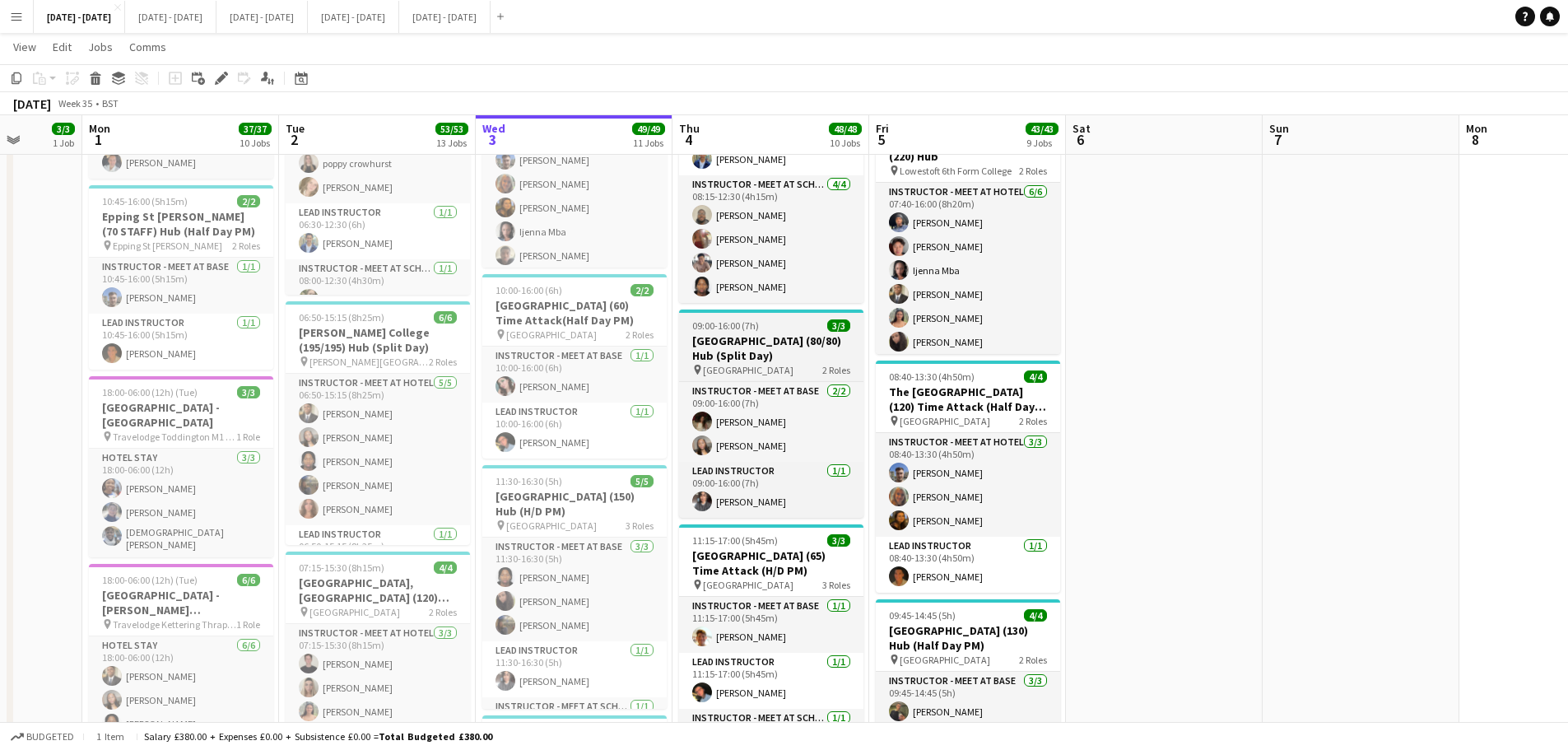
click at [742, 347] on h3 "[GEOGRAPHIC_DATA] (80/80) Hub (Split Day)" at bounding box center [770, 347] width 184 height 30
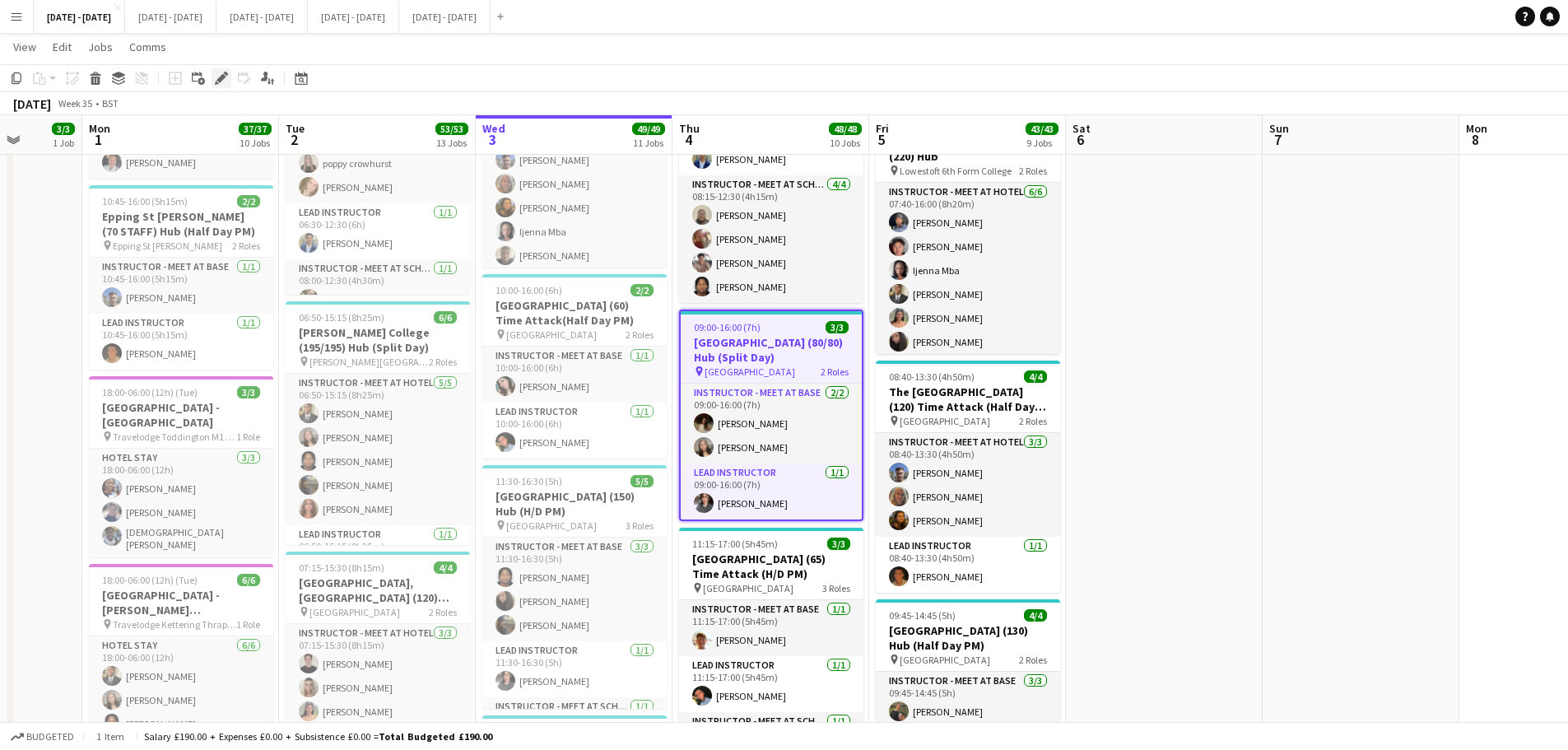
click at [222, 82] on icon "Edit" at bounding box center [221, 78] width 14 height 14
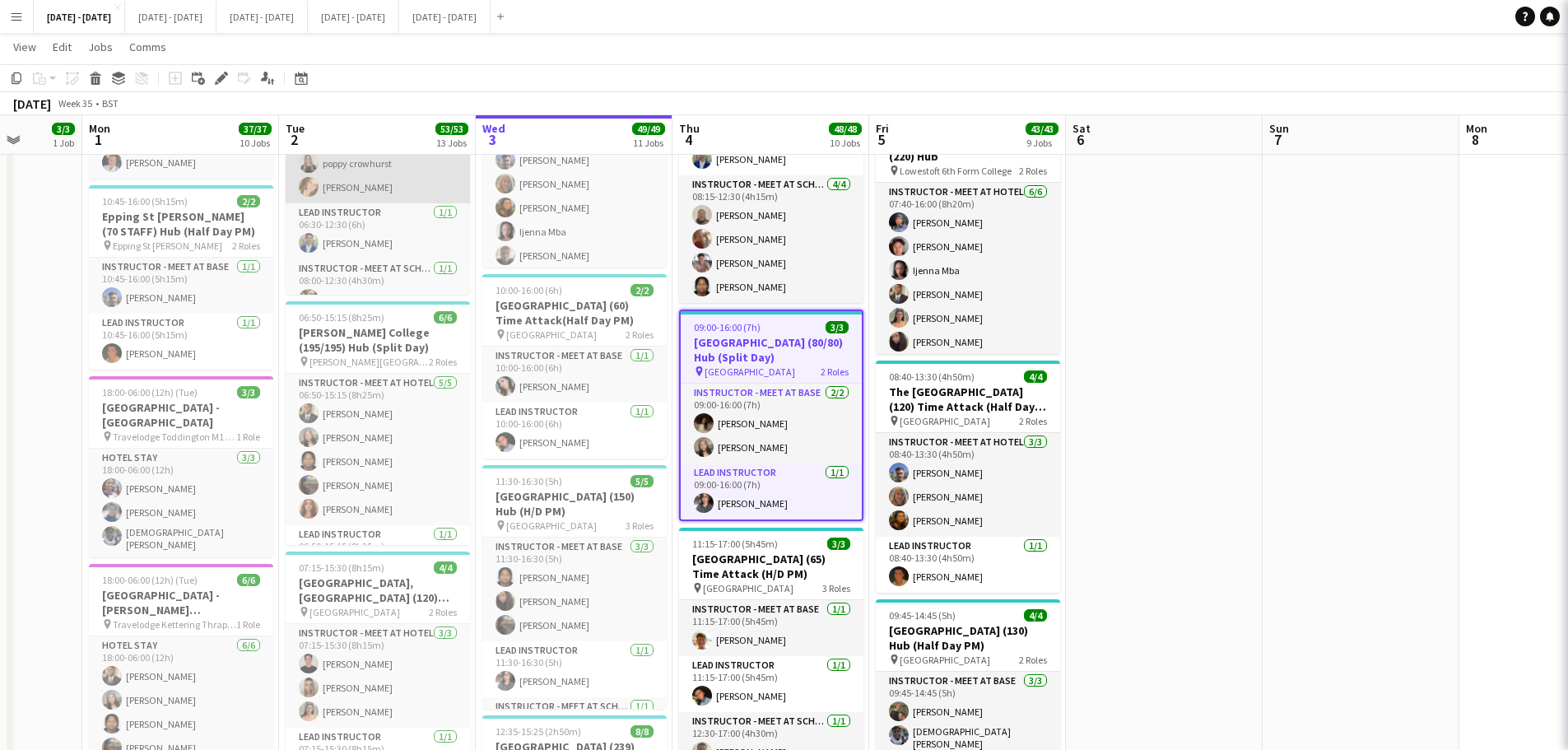
type input "**********"
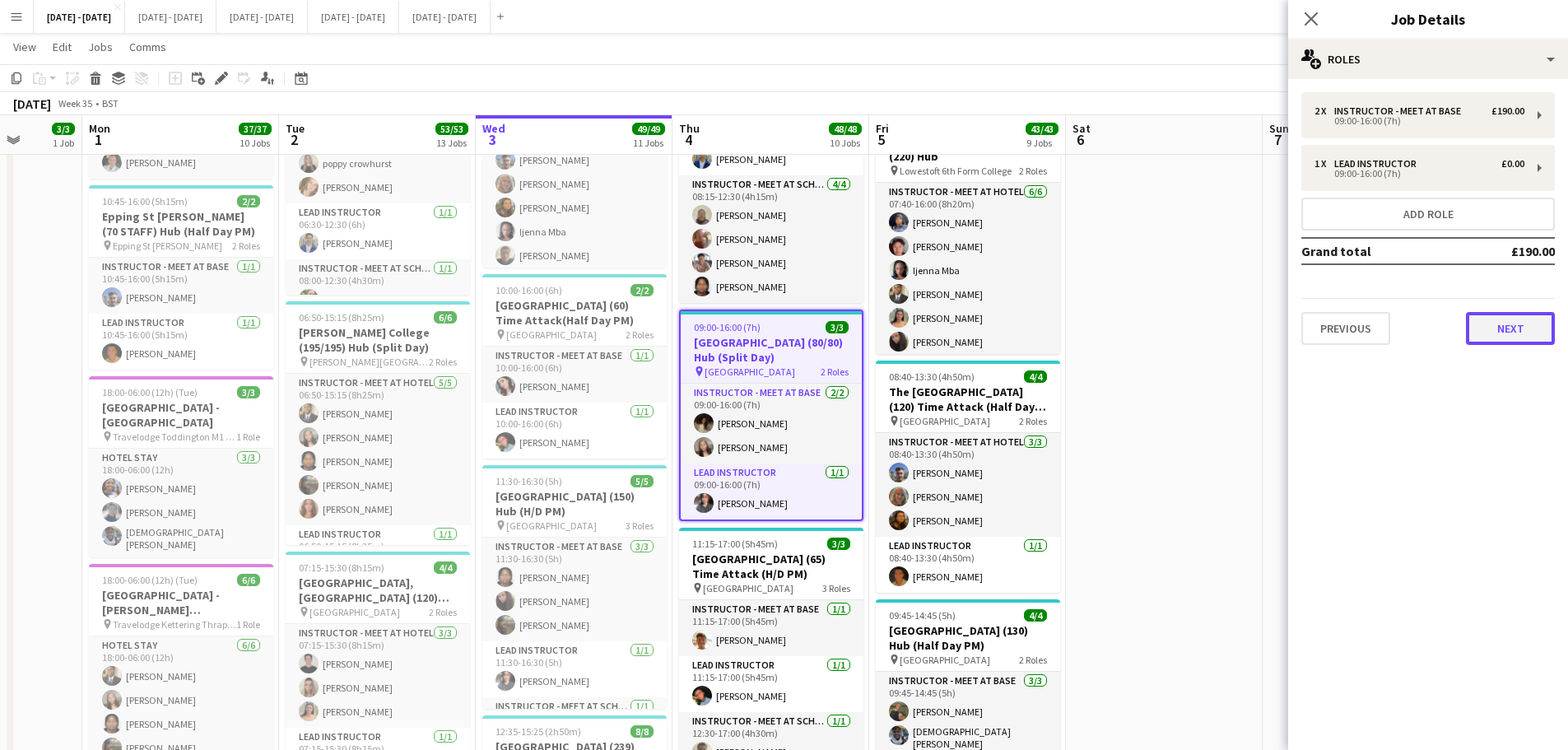
click at [1520, 314] on button "Next" at bounding box center [1509, 329] width 89 height 32
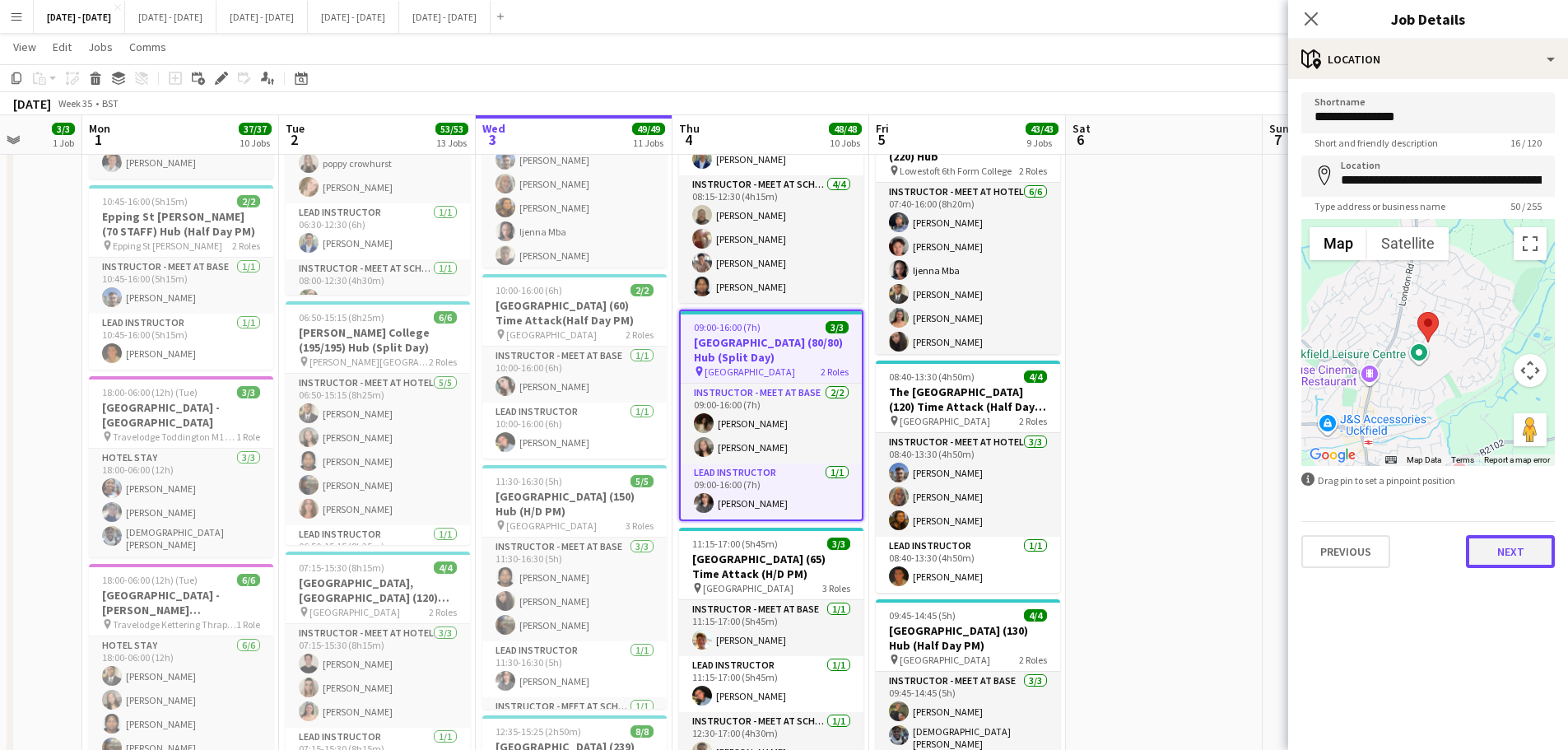
click at [1536, 560] on button "Next" at bounding box center [1509, 551] width 89 height 32
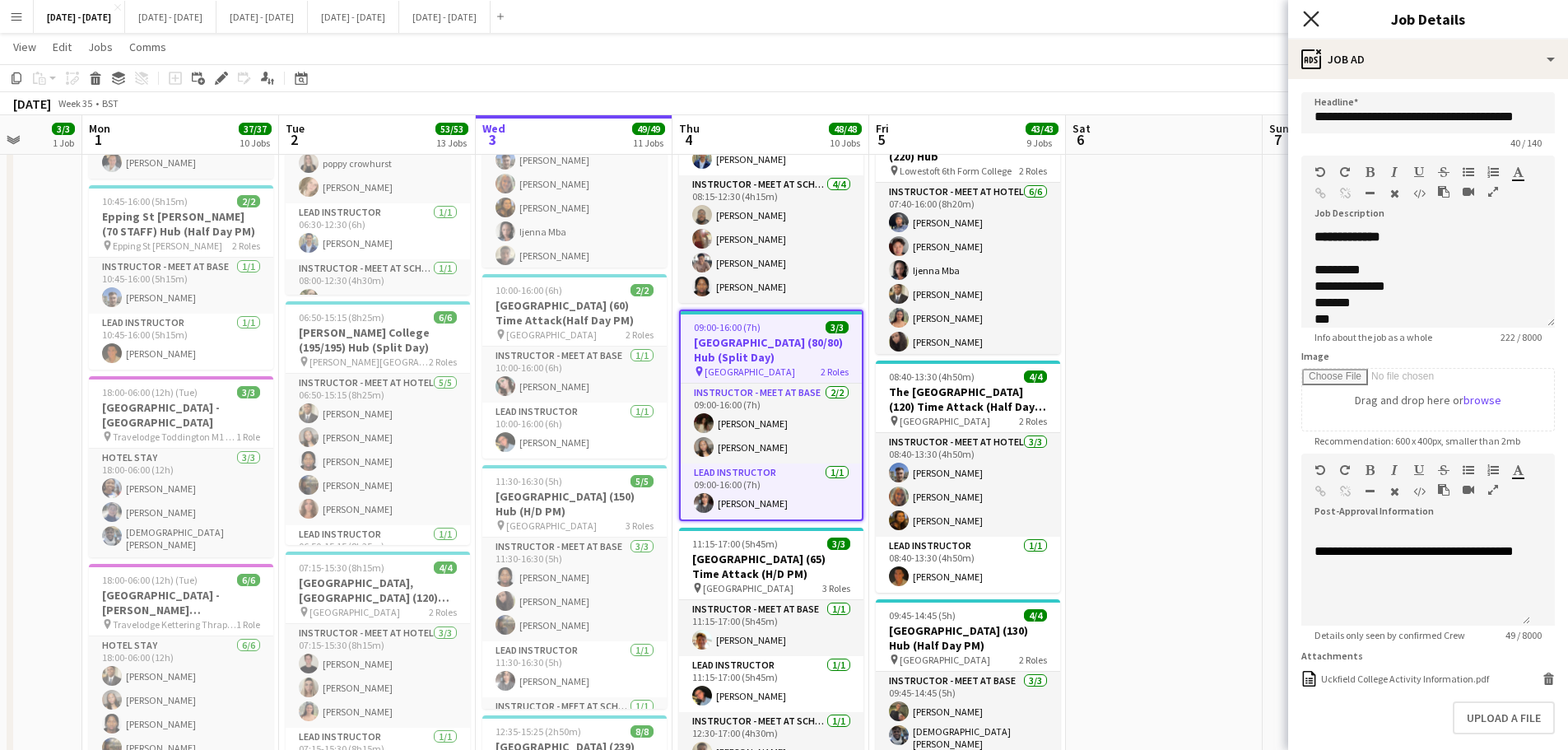
click at [1307, 14] on icon "Close pop-in" at bounding box center [1310, 18] width 15 height 15
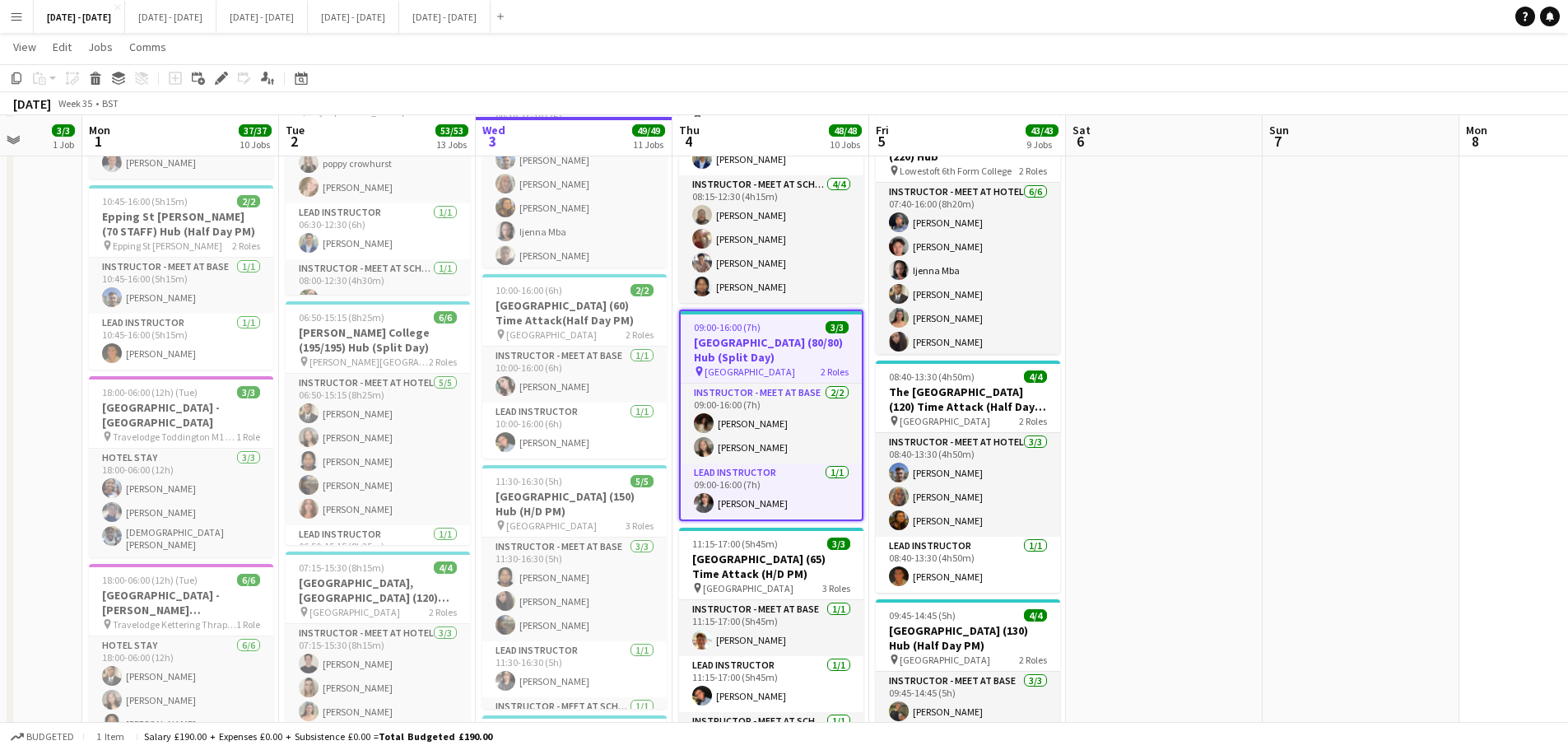
scroll to position [1400, 0]
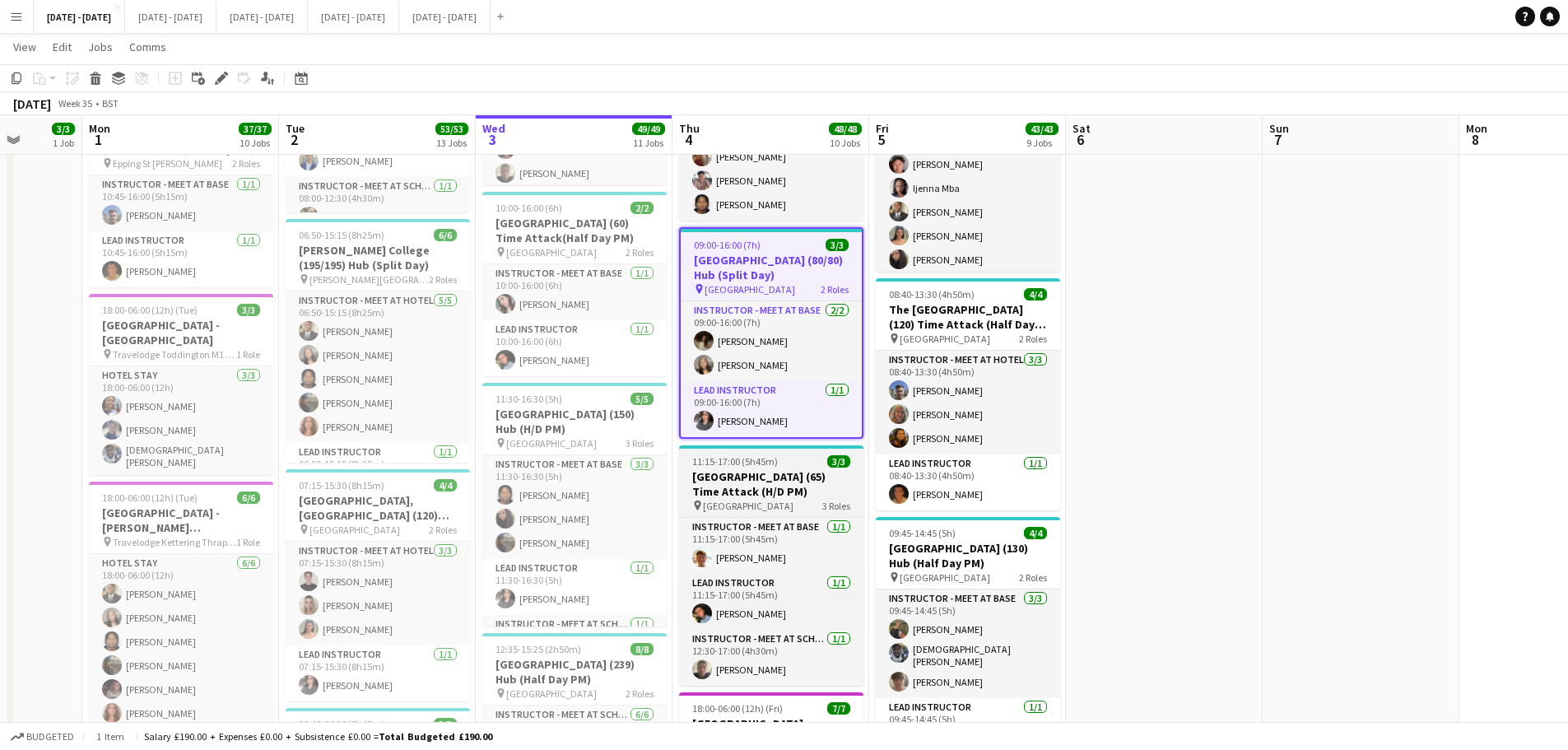
click at [810, 481] on h3 "[GEOGRAPHIC_DATA] (65) Time Attack (H/D PM)" at bounding box center [770, 484] width 184 height 30
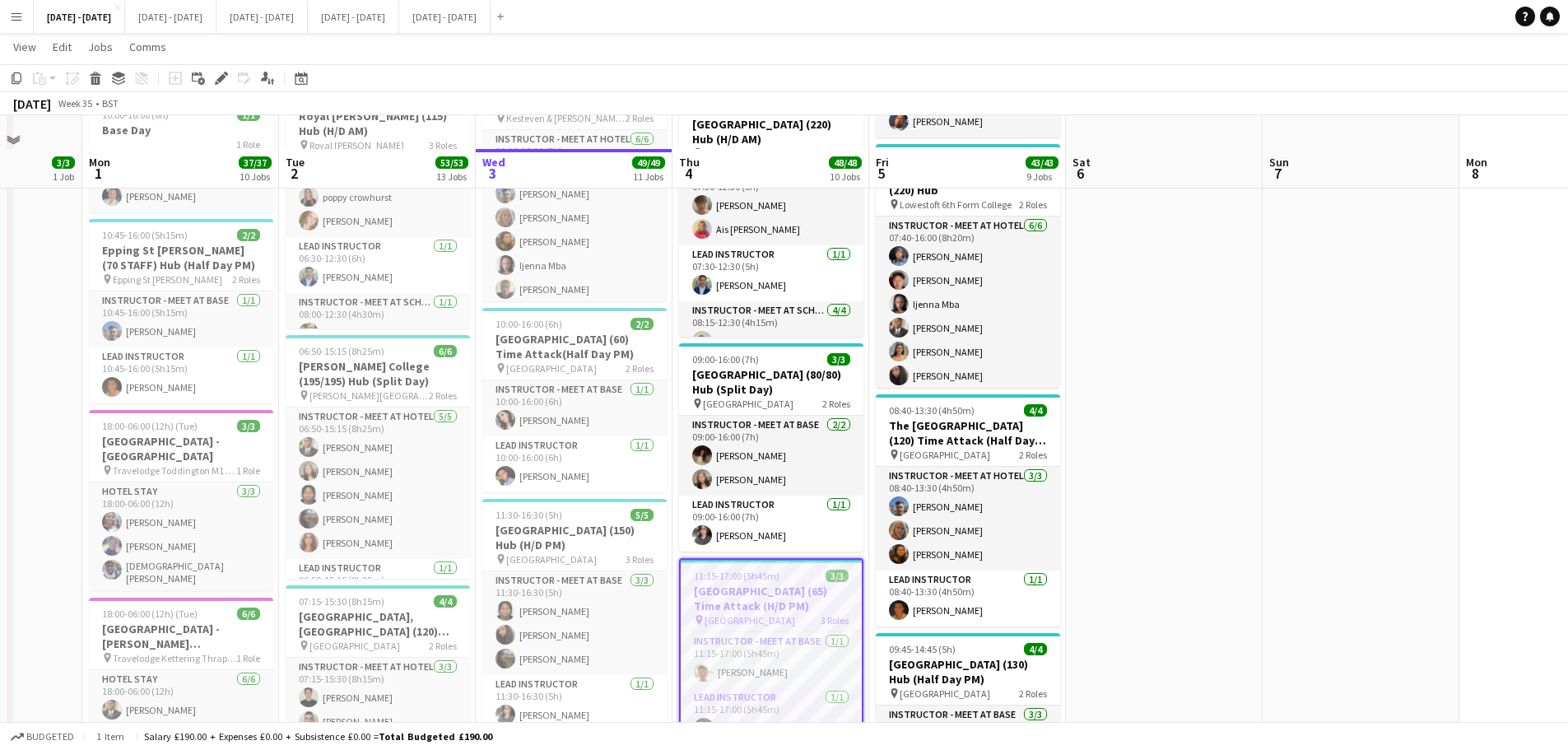
scroll to position [1317, 0]
